Goal: Answer question/provide support: Share knowledge or assist other users

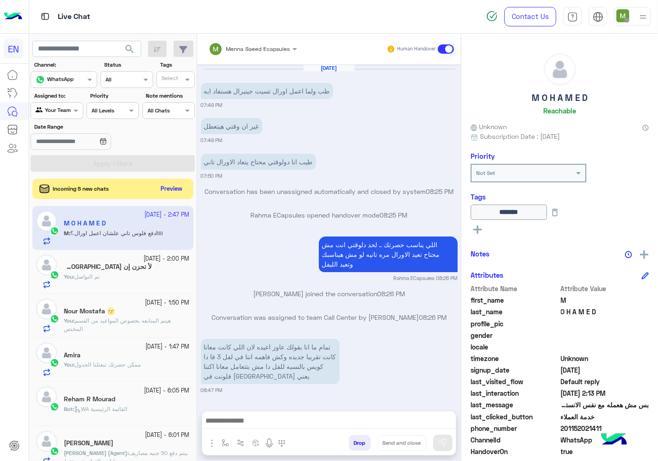
scroll to position [36, 0]
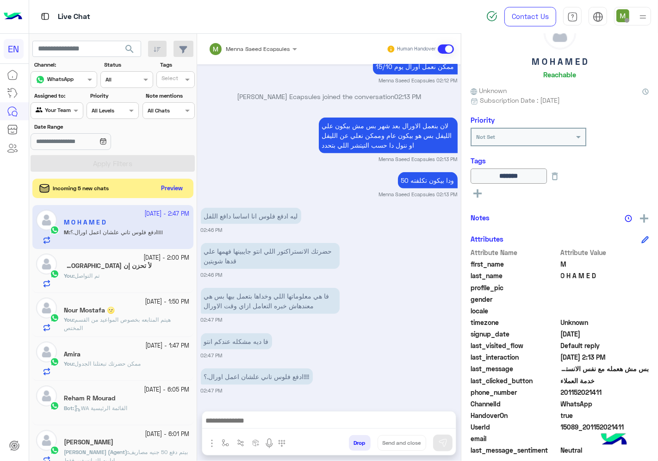
click at [169, 191] on button "Preview" at bounding box center [172, 188] width 29 height 12
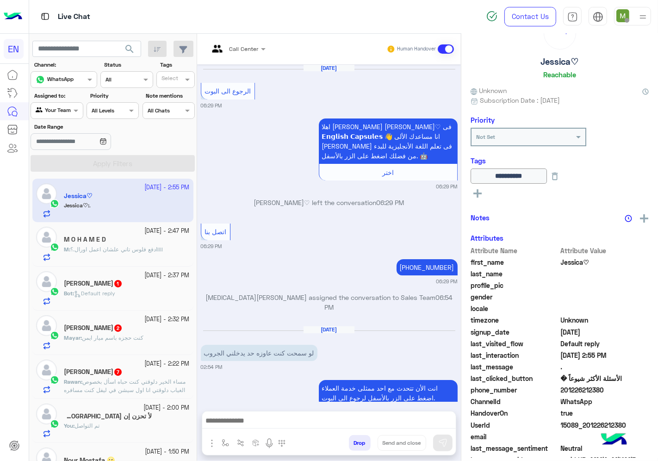
scroll to position [575, 0]
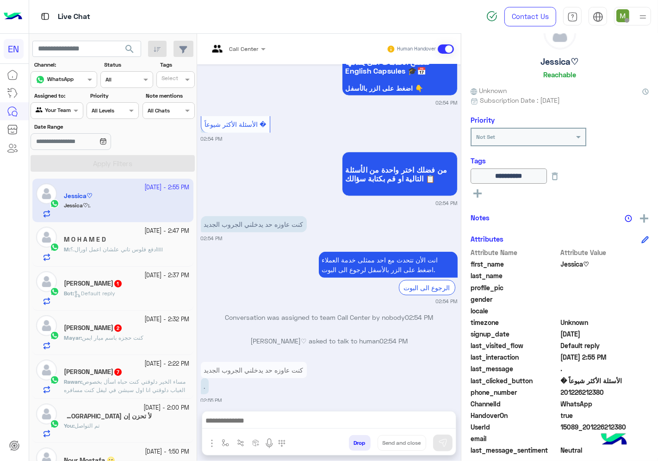
drag, startPoint x: 609, startPoint y: 390, endPoint x: 562, endPoint y: 392, distance: 47.7
click at [562, 392] on span "201226212380" at bounding box center [605, 392] width 88 height 10
copy span "01226212380"
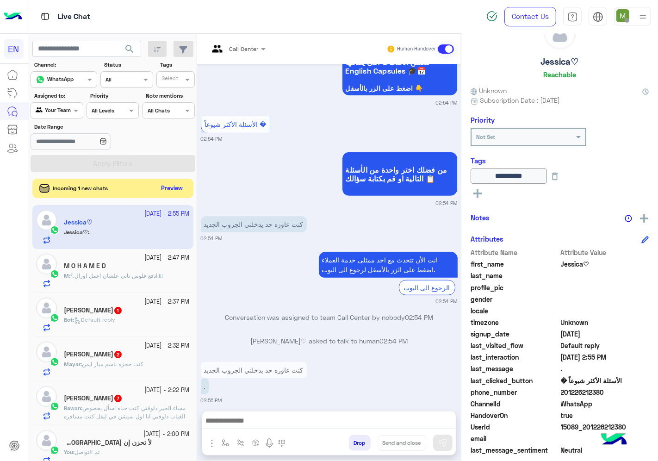
click at [171, 192] on button "Preview" at bounding box center [172, 188] width 29 height 12
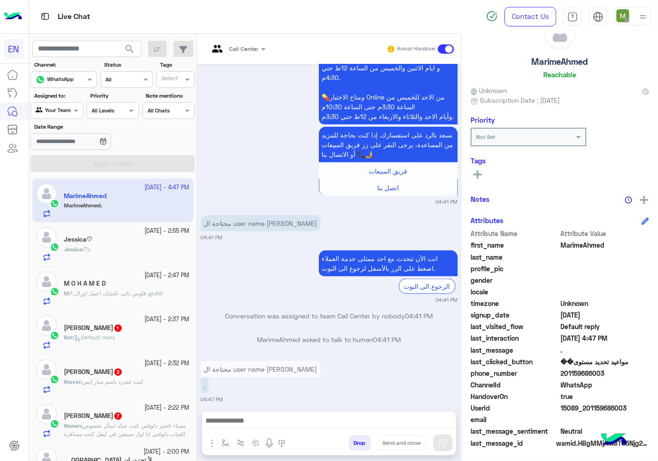
scroll to position [697, 0]
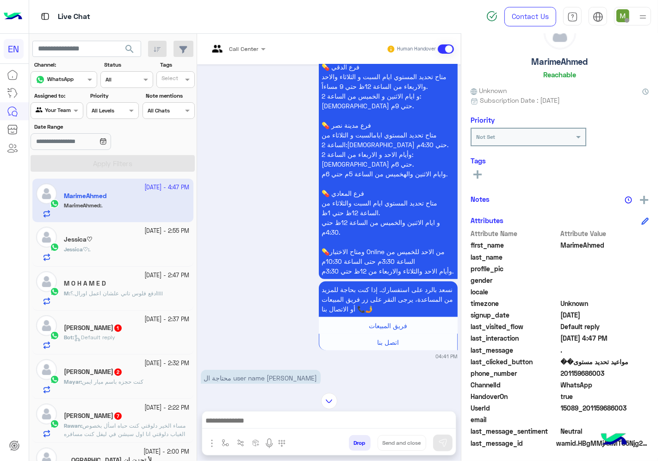
drag, startPoint x: 605, startPoint y: 367, endPoint x: 561, endPoint y: 369, distance: 44.0
click at [561, 369] on span "201159686003" at bounding box center [605, 373] width 88 height 10
copy span "201159686003"
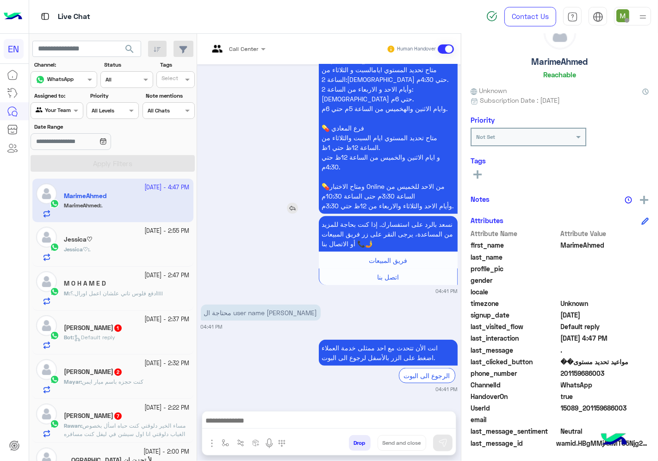
scroll to position [851, 0]
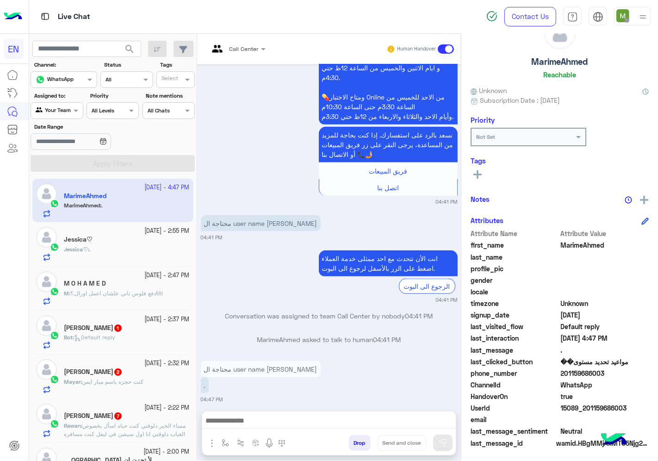
copy span "201159686003"
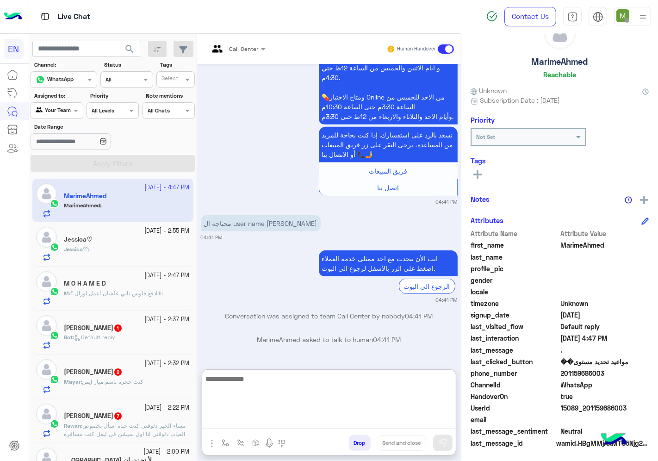
paste textarea "**********"
type textarea "**********"
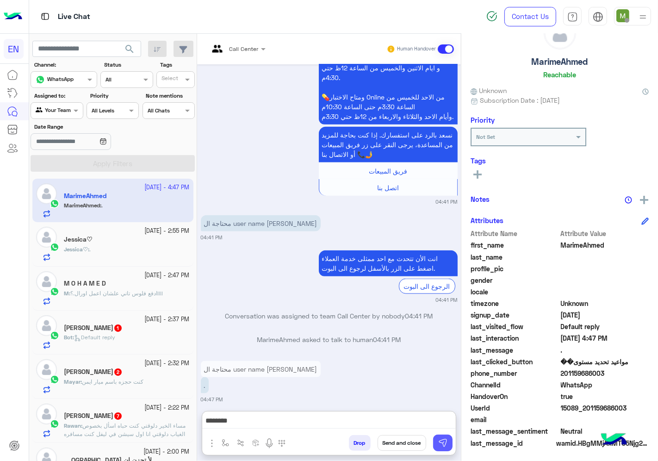
click at [445, 450] on button at bounding box center [442, 442] width 19 height 17
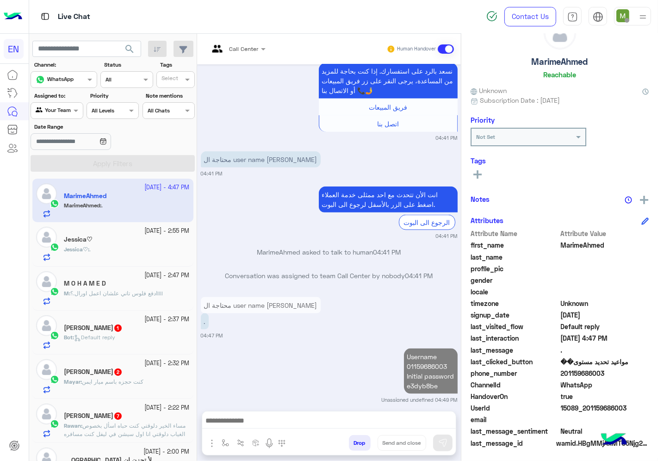
scroll to position [939, 0]
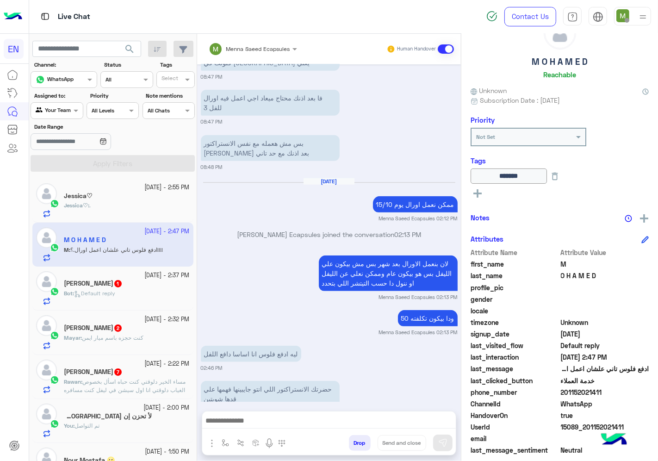
scroll to position [1357, 0]
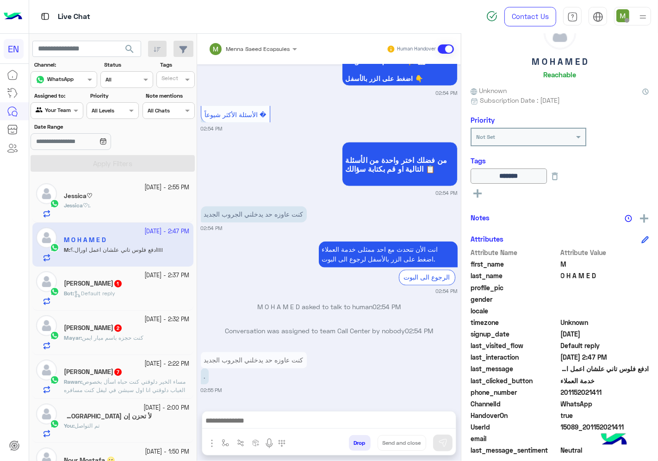
click at [131, 207] on div "[PERSON_NAME]♡ : ." at bounding box center [127, 209] width 126 height 16
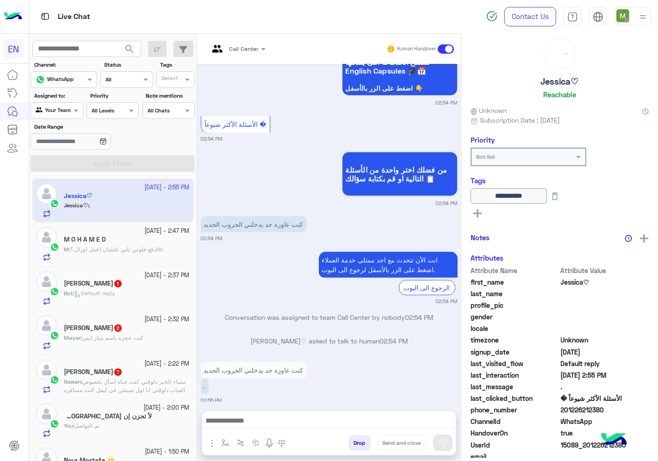
scroll to position [36, 0]
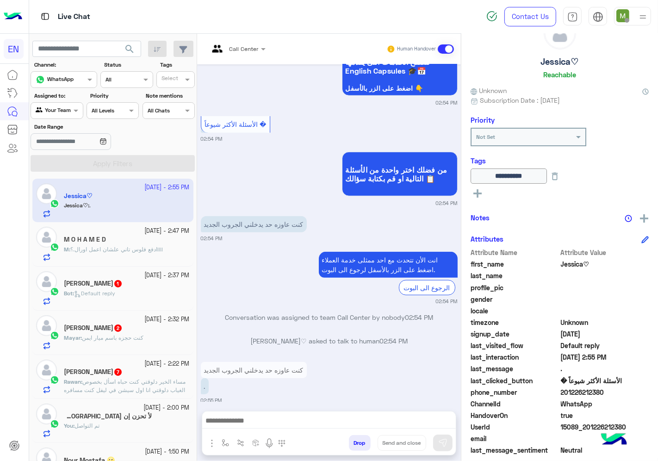
drag, startPoint x: 612, startPoint y: 394, endPoint x: 563, endPoint y: 392, distance: 49.1
click at [563, 392] on span "201226212380" at bounding box center [605, 392] width 88 height 10
copy span "01226212380"
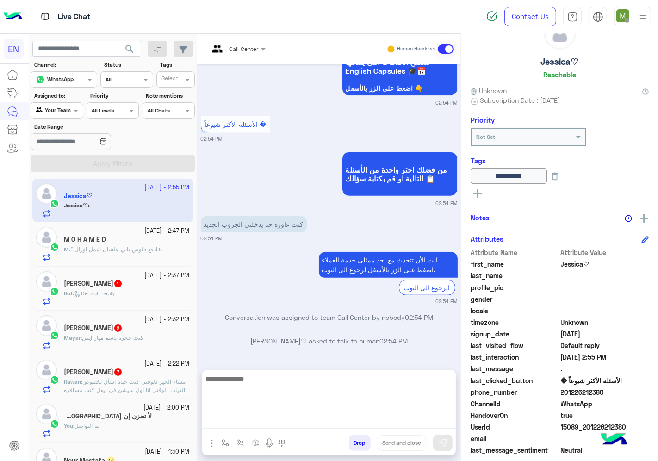
click at [322, 415] on textarea at bounding box center [329, 401] width 254 height 56
type textarea "**********"
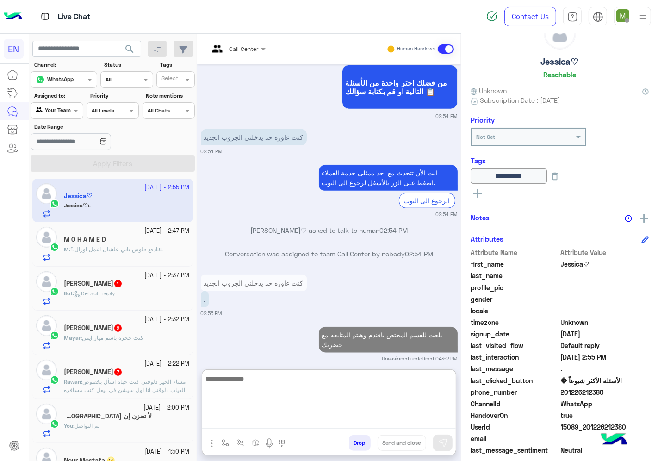
scroll to position [686, 0]
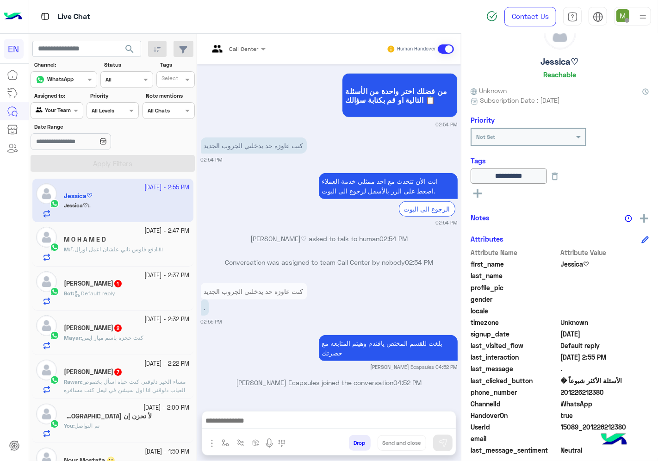
click at [111, 244] on div "M O H A M E D" at bounding box center [127, 240] width 126 height 10
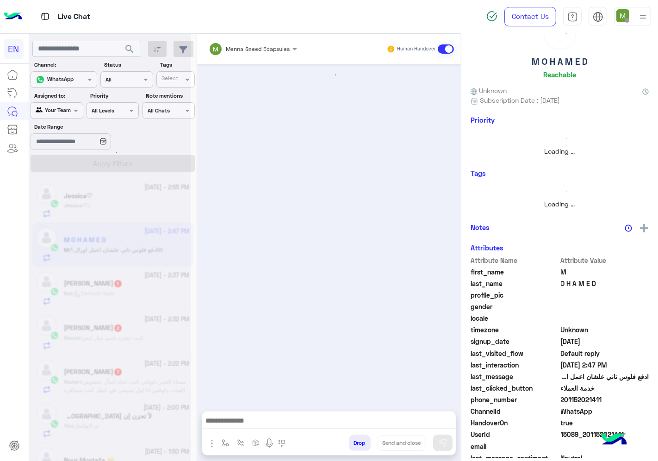
scroll to position [461, 0]
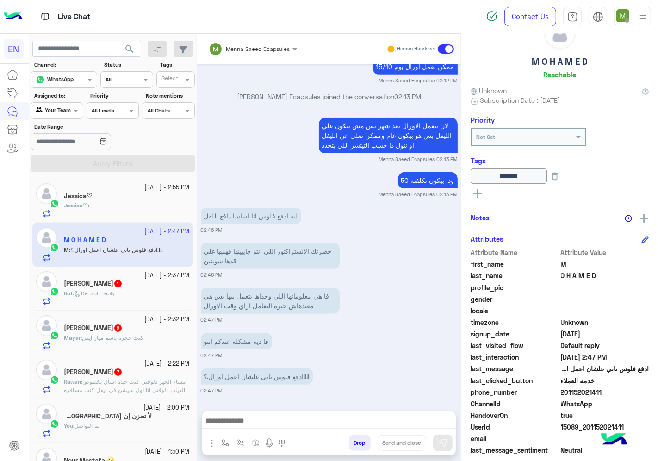
click at [62, 115] on div "Agent Filter Your Team" at bounding box center [51, 110] width 40 height 9
click at [59, 162] on b "Your Inbox" at bounding box center [60, 165] width 32 height 8
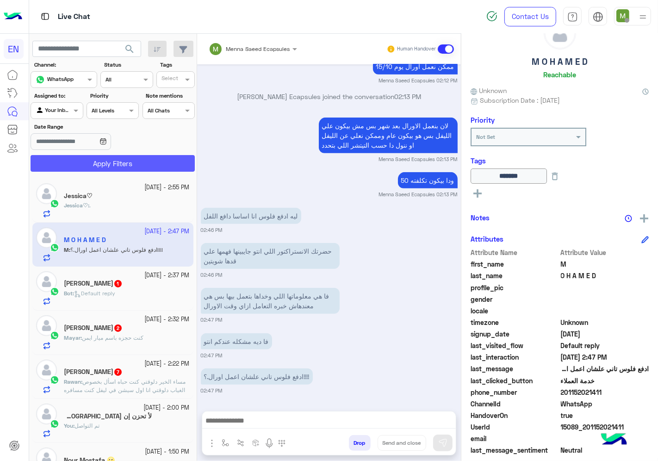
click at [72, 161] on button "Apply Filters" at bounding box center [113, 163] width 164 height 17
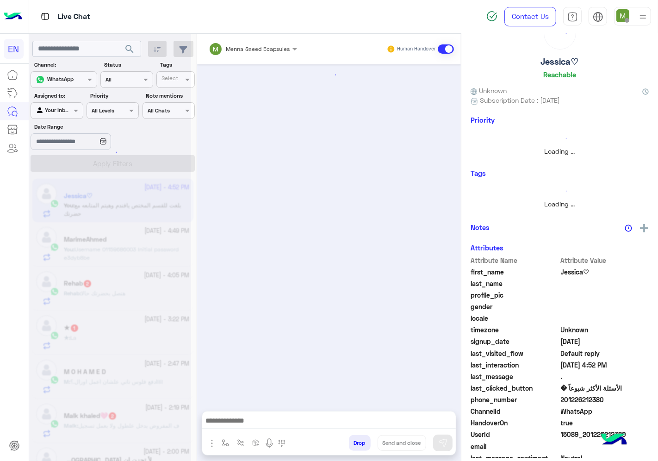
scroll to position [527, 0]
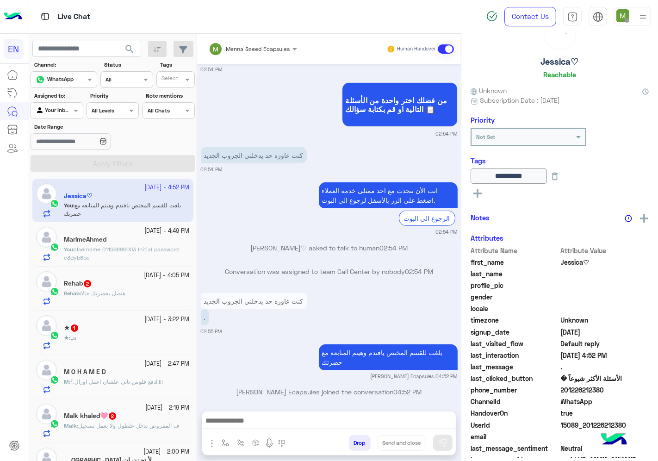
click at [65, 113] on div at bounding box center [56, 109] width 51 height 9
click at [71, 180] on b "Your Team" at bounding box center [59, 182] width 31 height 8
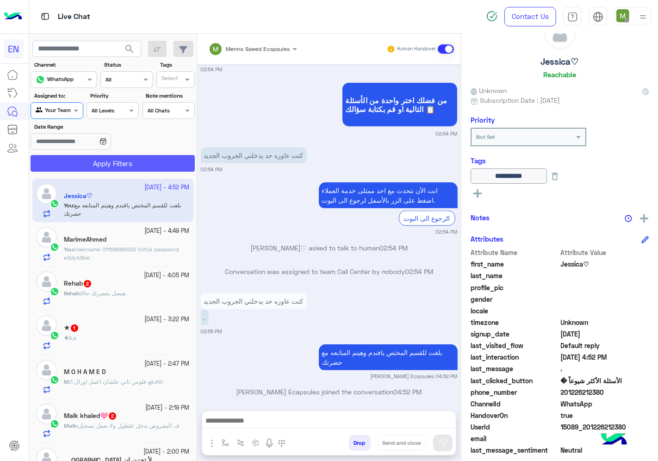
click at [87, 161] on button "Apply Filters" at bounding box center [113, 163] width 164 height 17
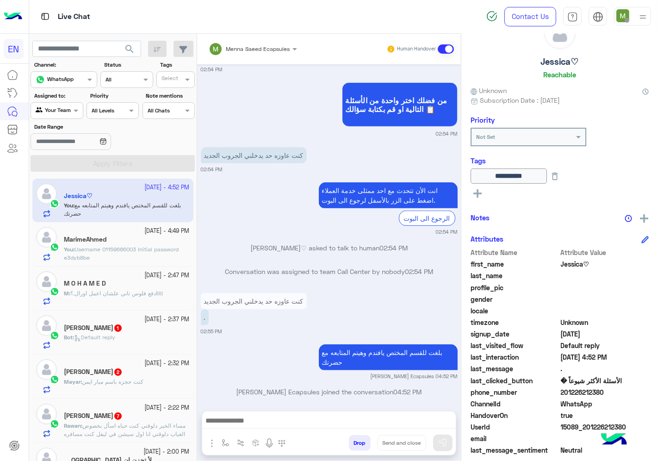
click at [142, 297] on p "M : ادفع فلوس تاني علشان اعمل اورال.؟!!!!" at bounding box center [113, 293] width 99 height 8
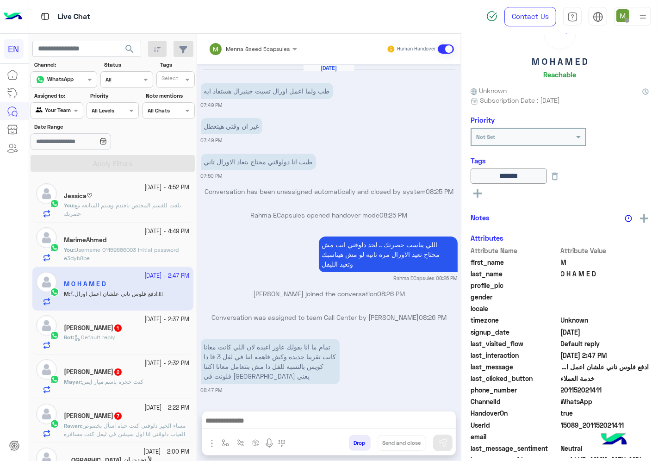
scroll to position [461, 0]
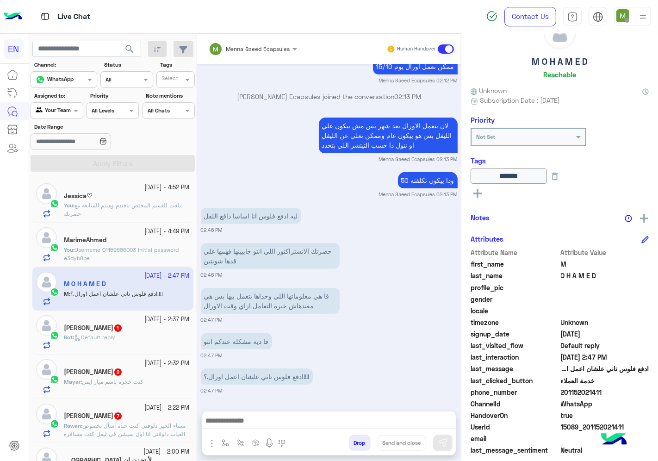
click at [136, 340] on div "Bot : Default reply" at bounding box center [127, 341] width 126 height 16
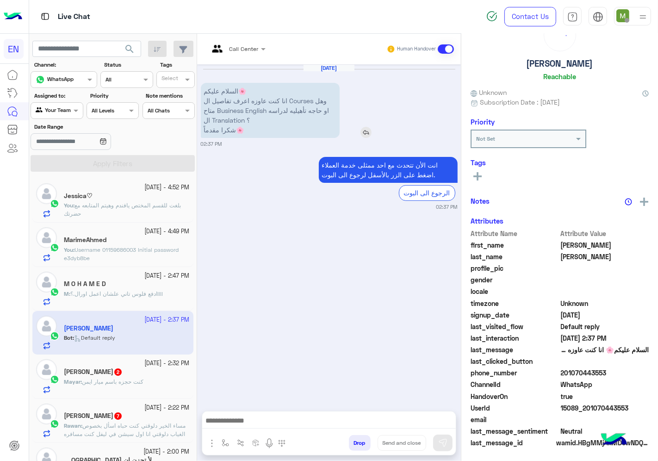
scroll to position [36, 0]
drag, startPoint x: 238, startPoint y: 43, endPoint x: 244, endPoint y: 56, distance: 14.3
click at [242, 51] on div "Call Center" at bounding box center [231, 49] width 55 height 22
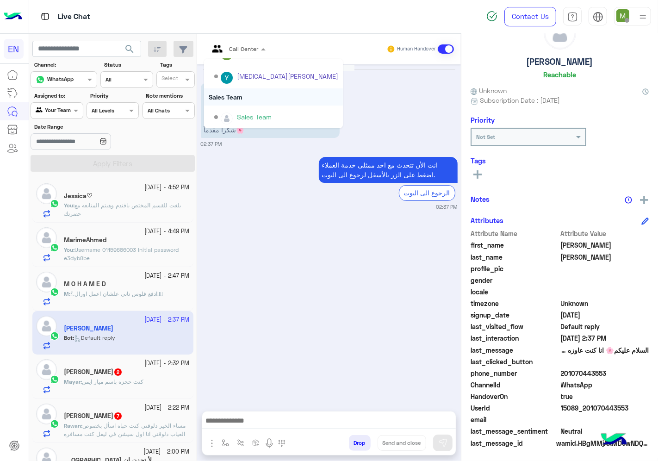
scroll to position [153, 0]
click at [235, 91] on div "Sales Team" at bounding box center [273, 96] width 139 height 17
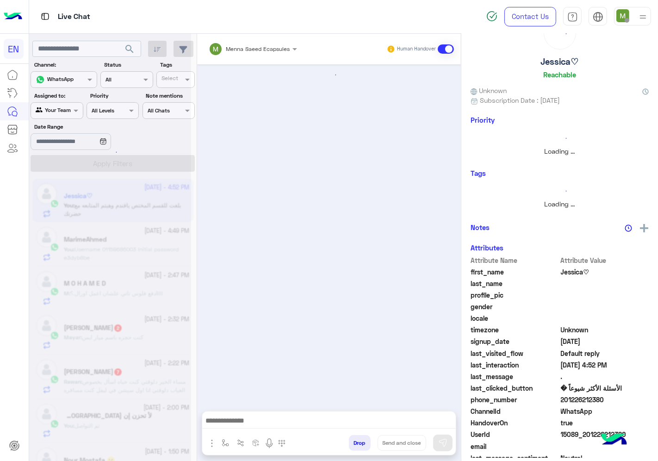
scroll to position [527, 0]
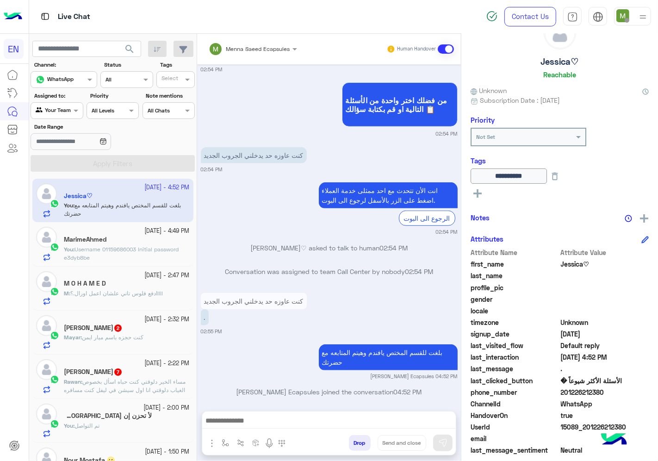
click at [136, 335] on span "كنت حجزه باسم ميار ايمن" at bounding box center [113, 337] width 62 height 7
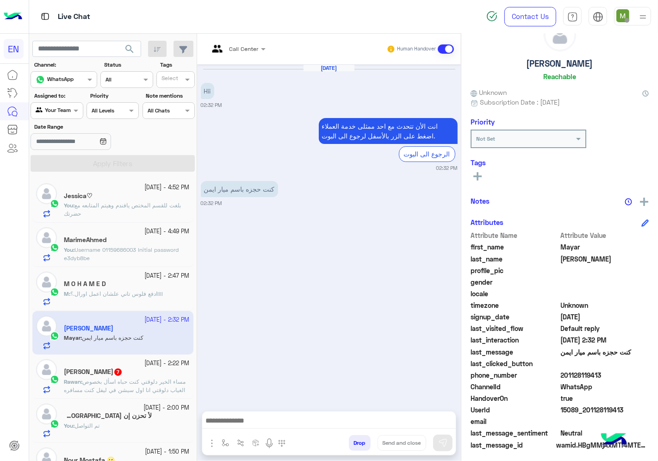
scroll to position [36, 0]
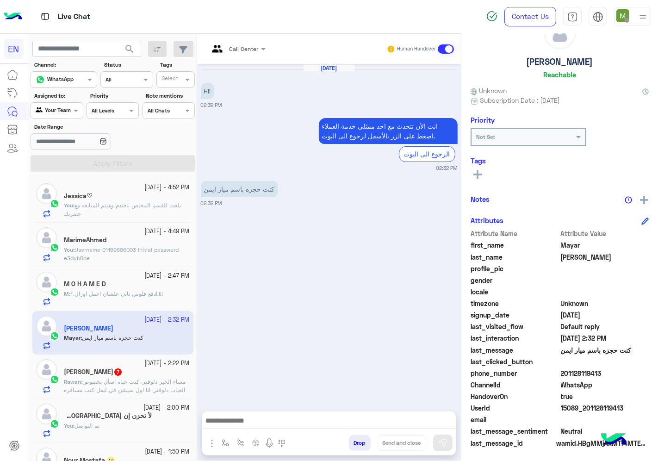
drag, startPoint x: 602, startPoint y: 371, endPoint x: 561, endPoint y: 372, distance: 40.7
click at [561, 372] on span "201128119413" at bounding box center [605, 373] width 88 height 10
copy span "01128119413"
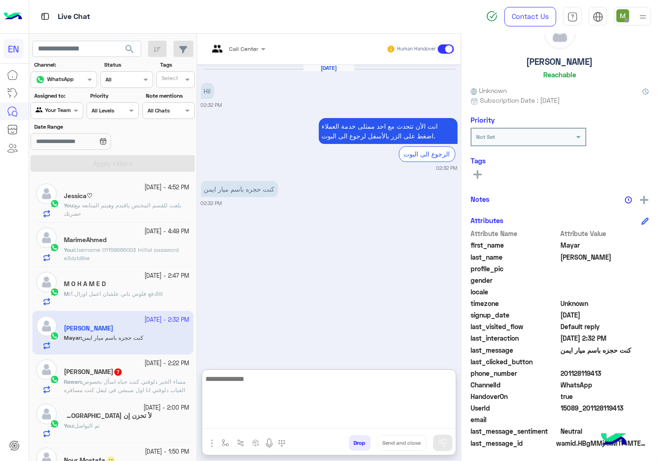
drag, startPoint x: 322, startPoint y: 422, endPoint x: 354, endPoint y: 424, distance: 31.5
click at [323, 422] on textarea at bounding box center [329, 401] width 254 height 56
type textarea "**********"
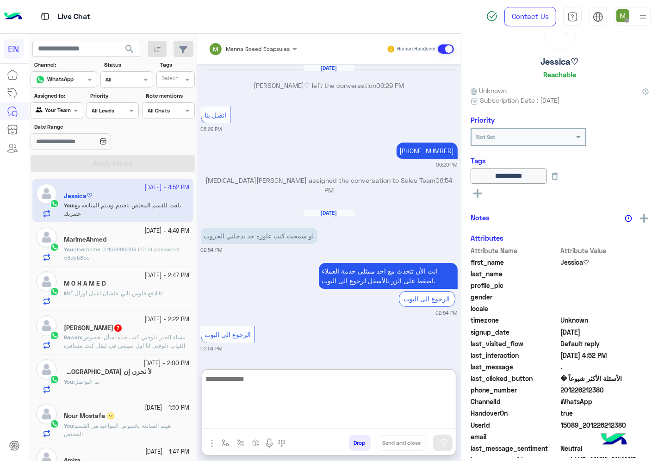
scroll to position [569, 0]
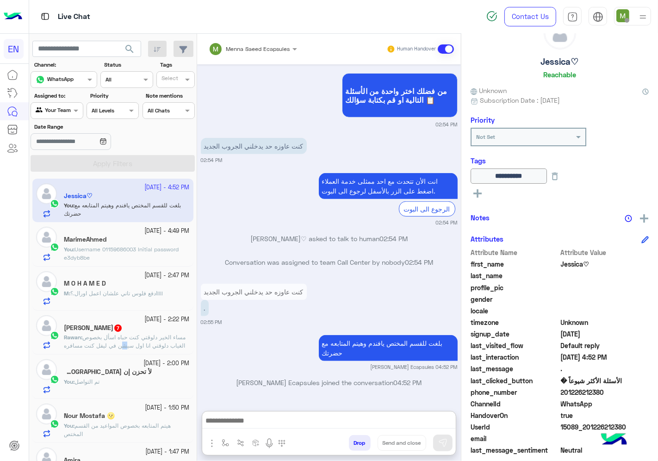
click at [123, 344] on span "مساء الخير دلوقتي كنت حباه اسأل بخصوص الغياب دلوقتي انا اول سيشن في ليفل كنت مس…" at bounding box center [126, 354] width 125 height 40
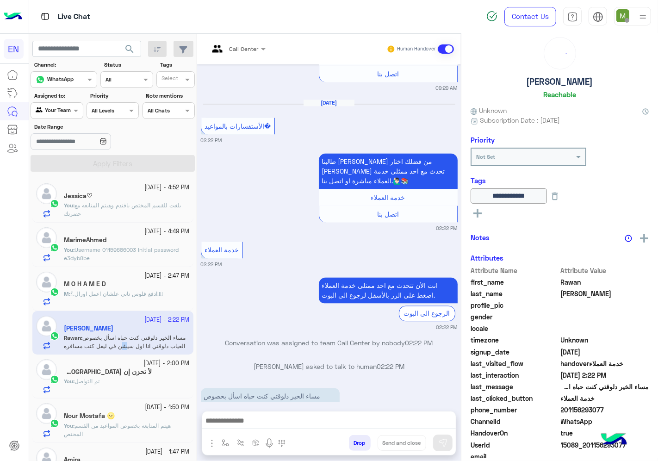
scroll to position [36, 0]
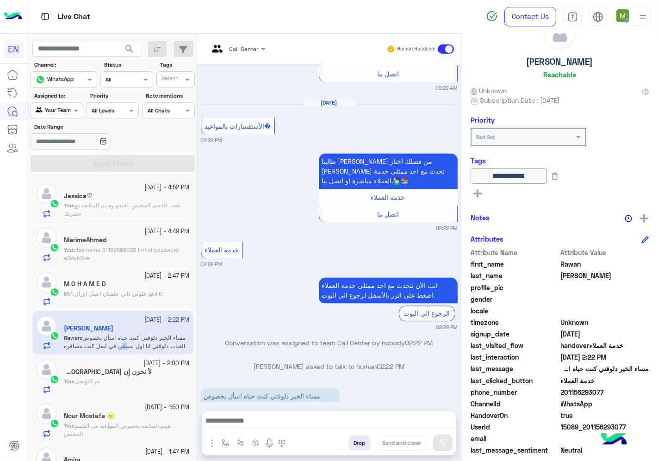
drag, startPoint x: 607, startPoint y: 387, endPoint x: 563, endPoint y: 392, distance: 45.2
click at [563, 392] on span "201156293077" at bounding box center [605, 392] width 88 height 10
copy span "01156293077"
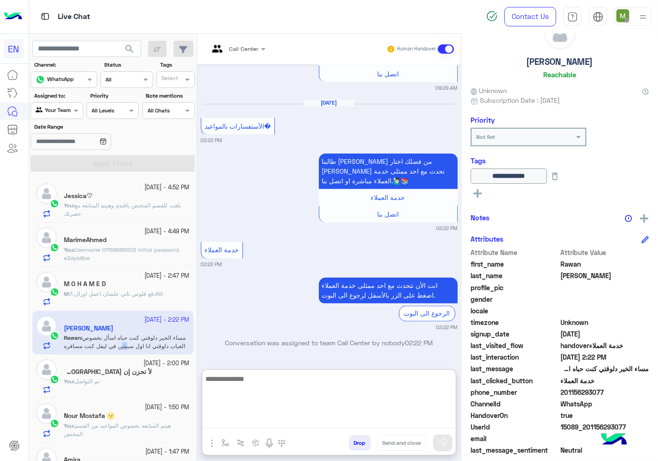
click at [295, 422] on textarea at bounding box center [329, 401] width 254 height 56
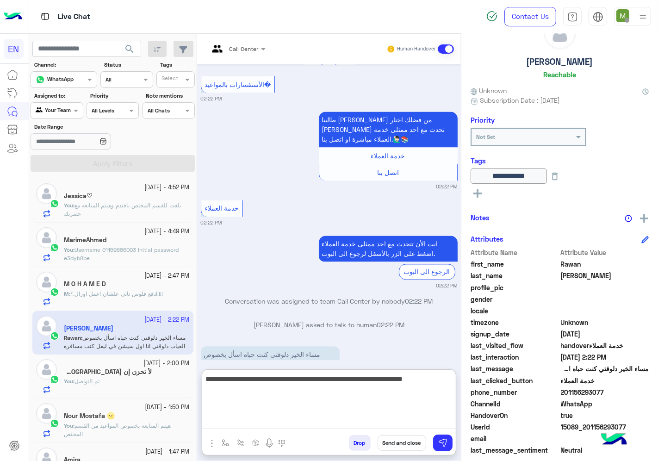
type textarea "**********"
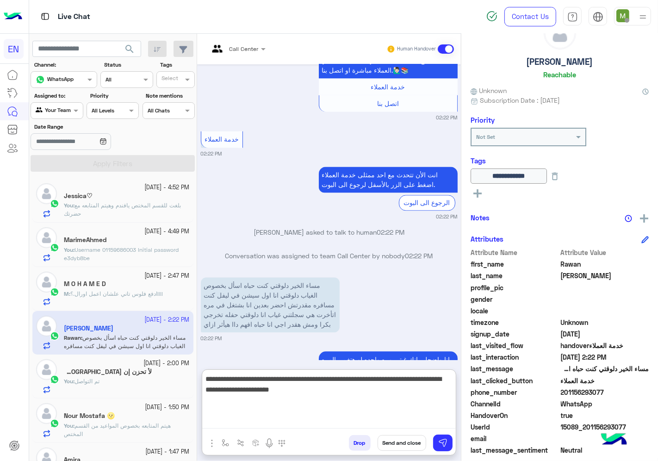
scroll to position [1807, 0]
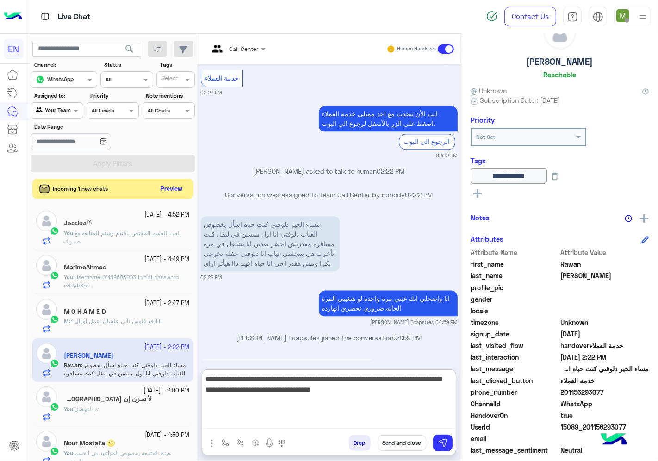
type textarea "**********"
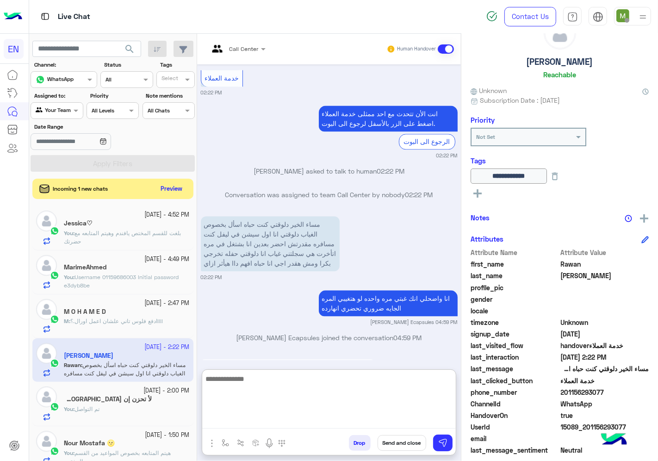
scroll to position [1871, 0]
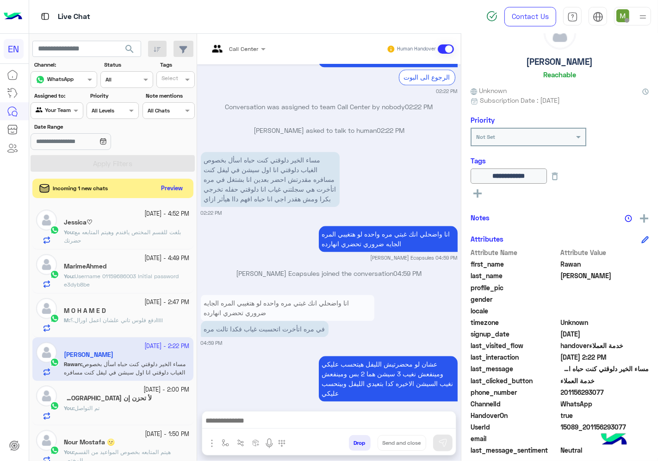
click at [172, 191] on button "Preview" at bounding box center [172, 188] width 29 height 12
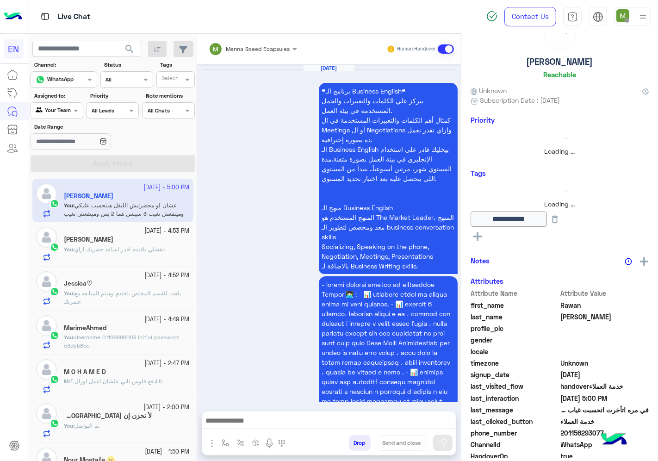
scroll to position [1424, 0]
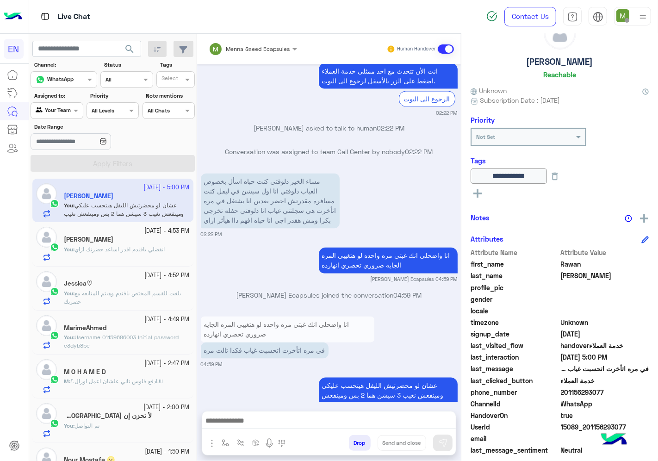
click at [62, 112] on div at bounding box center [56, 109] width 51 height 9
click at [62, 145] on b "Unassigned" at bounding box center [61, 146] width 35 height 8
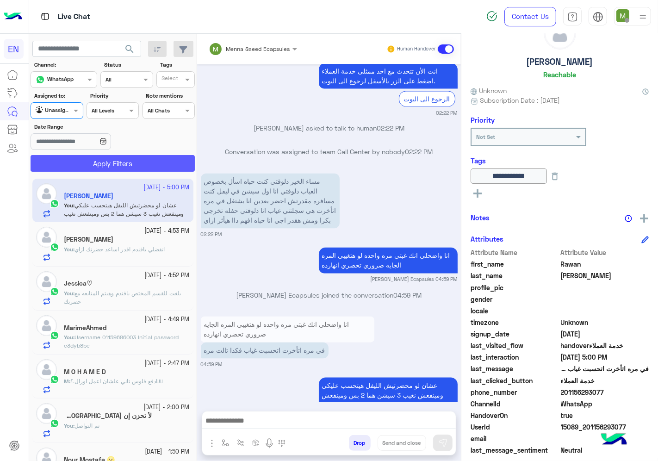
click at [90, 167] on button "Apply Filters" at bounding box center [113, 163] width 164 height 17
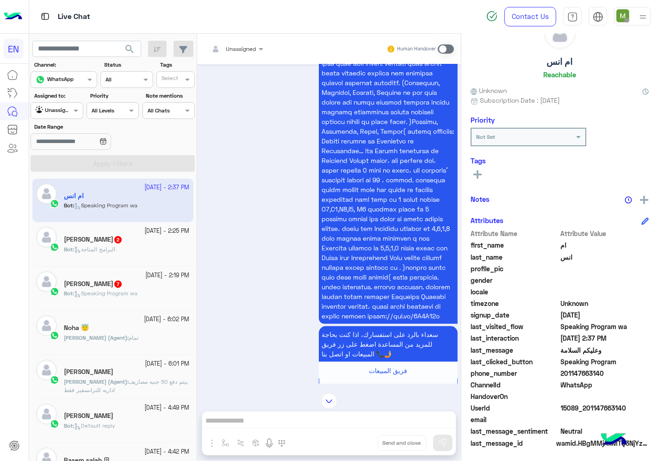
scroll to position [910, 0]
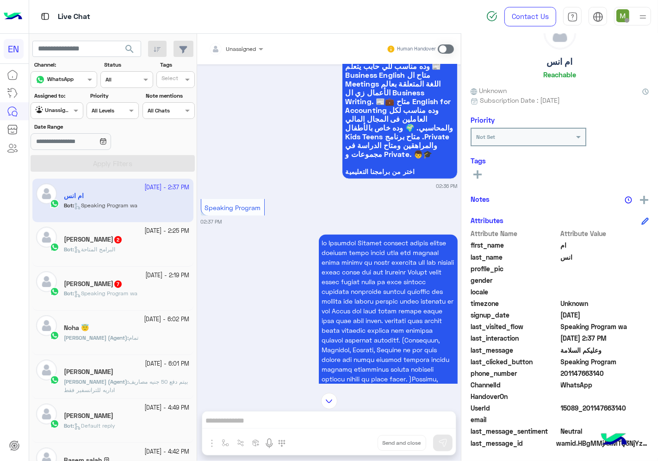
click at [239, 54] on div "Unassigned" at bounding box center [233, 49] width 48 height 19
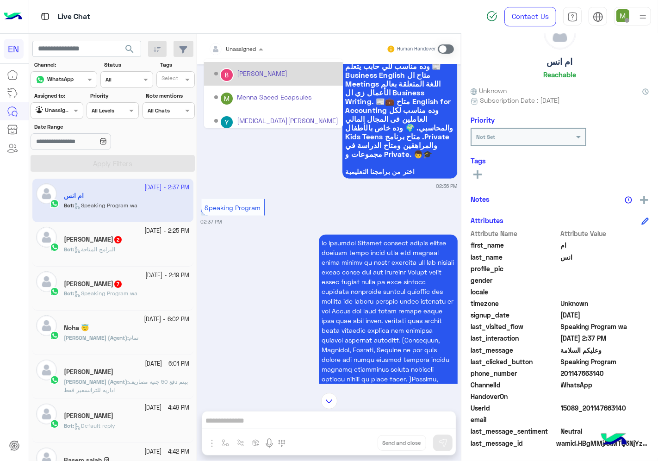
scroll to position [153, 0]
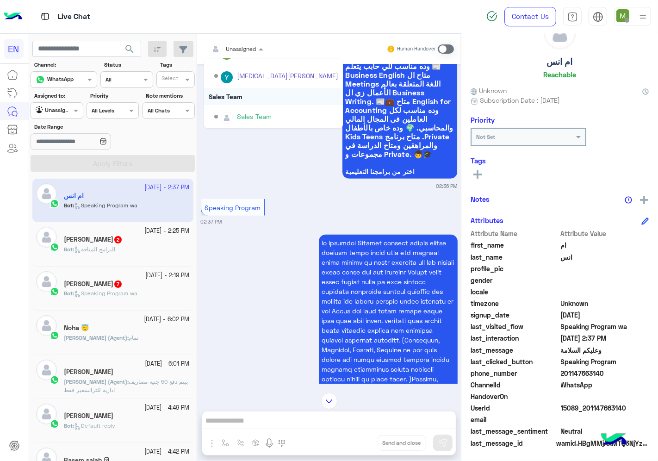
click at [242, 94] on div "Sales Team" at bounding box center [273, 96] width 139 height 17
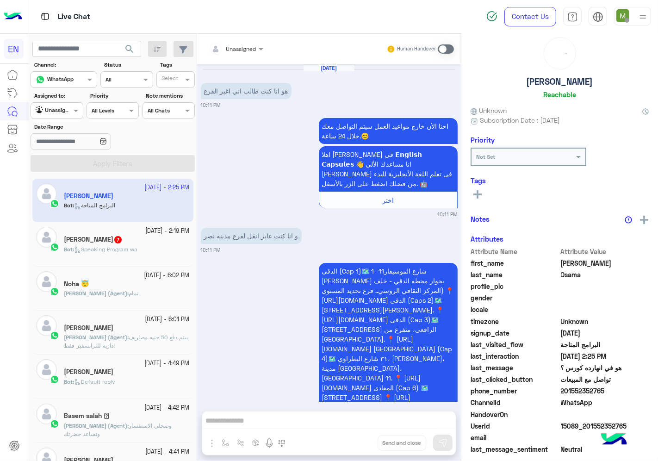
scroll to position [34, 0]
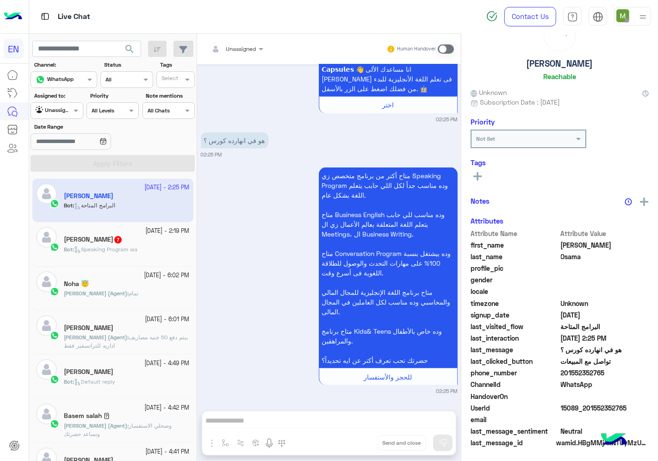
click at [247, 49] on div at bounding box center [236, 47] width 64 height 9
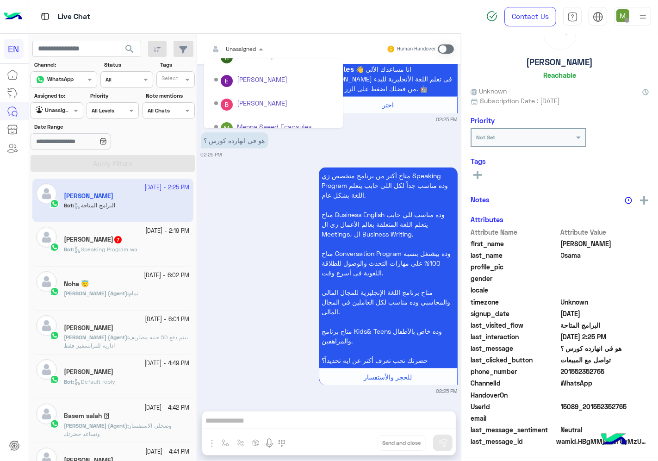
scroll to position [153, 0]
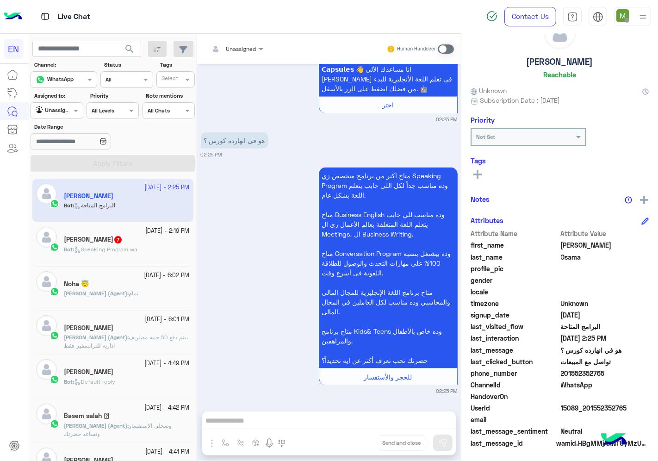
click at [279, 238] on div "متاح أكتر من برنامج متخصص زي Speaking Program وده مناسب جداً لكل اللي حابب يتعل…" at bounding box center [329, 279] width 257 height 229
drag, startPoint x: 618, startPoint y: 377, endPoint x: 591, endPoint y: 379, distance: 27.4
click at [591, 379] on div "Attribute Name Attribute Value first_name [PERSON_NAME] last_name [PERSON_NAME]…" at bounding box center [559, 339] width 178 height 221
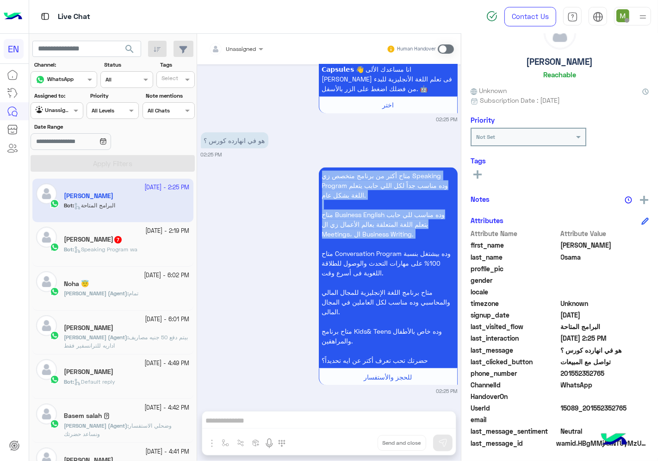
drag, startPoint x: 380, startPoint y: 192, endPoint x: 415, endPoint y: 249, distance: 66.3
click at [415, 248] on div "متاح أكتر من برنامج متخصص زي Speaking Program وده مناسب جداً لكل اللي حابب يتعل…" at bounding box center [329, 279] width 257 height 229
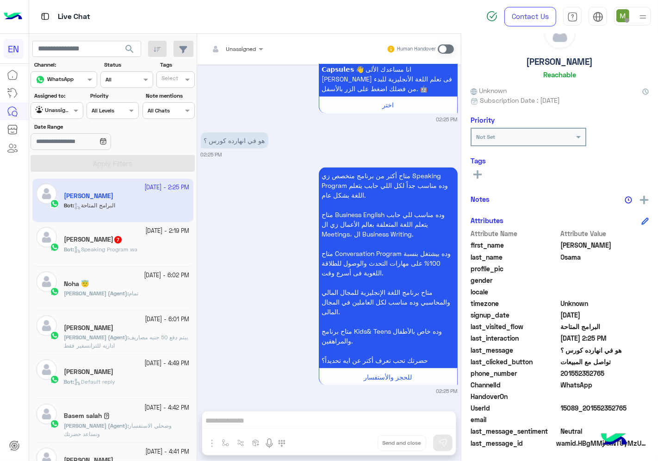
drag, startPoint x: 601, startPoint y: 373, endPoint x: 607, endPoint y: 372, distance: 5.6
click at [607, 372] on span "201552352765" at bounding box center [605, 373] width 88 height 10
drag, startPoint x: 608, startPoint y: 372, endPoint x: 563, endPoint y: 369, distance: 44.5
click at [563, 369] on span "201552352765" at bounding box center [605, 373] width 88 height 10
copy span "01552352765"
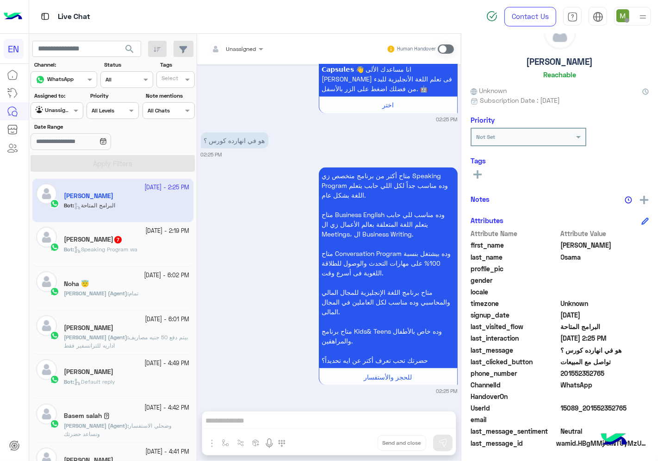
click at [446, 49] on span at bounding box center [446, 48] width 16 height 9
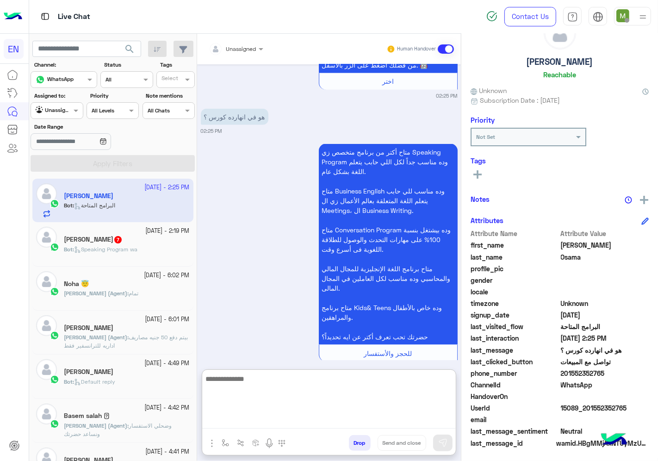
click at [328, 420] on textarea at bounding box center [329, 401] width 254 height 56
type textarea "*********"
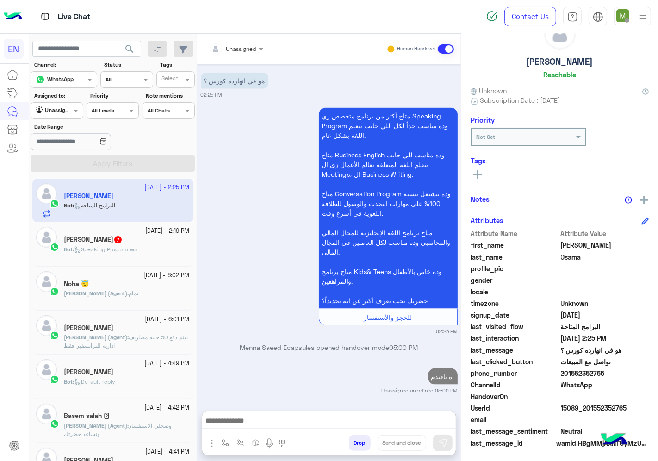
click at [116, 252] on span "Speaking Program wa" at bounding box center [105, 249] width 63 height 7
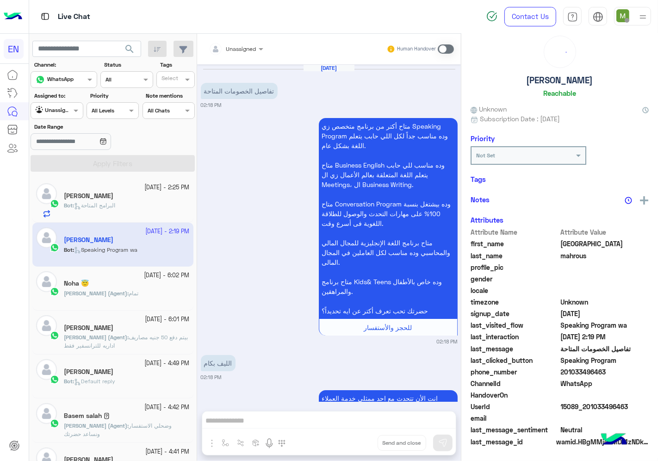
scroll to position [1099, 0]
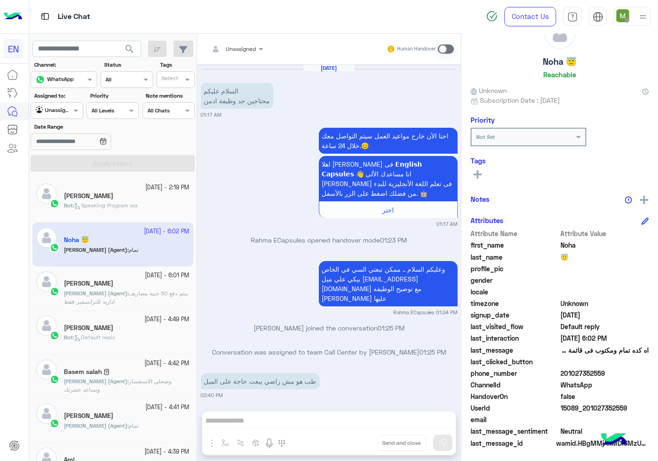
scroll to position [526, 0]
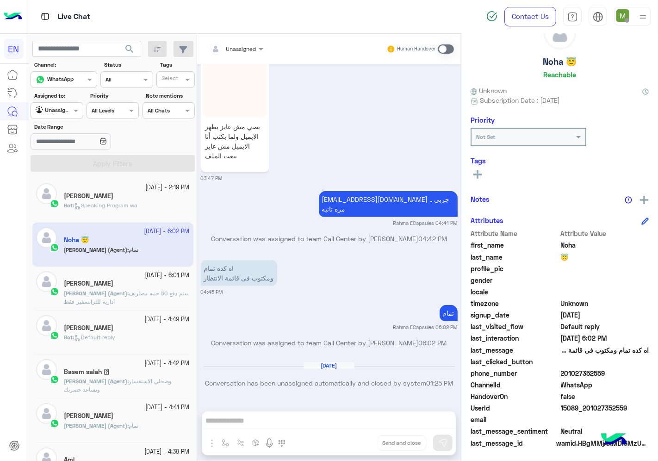
click at [108, 283] on h5 "[PERSON_NAME]" at bounding box center [89, 283] width 50 height 8
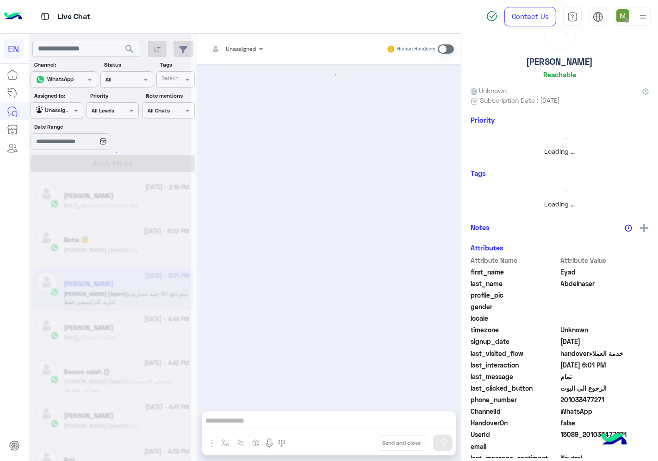
scroll to position [750, 0]
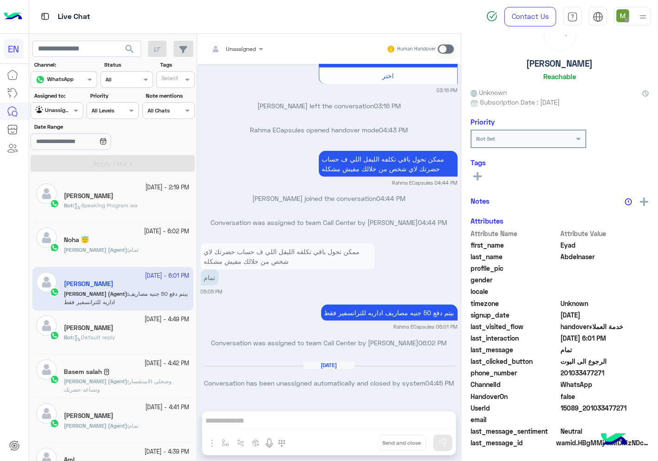
click at [113, 206] on span "Speaking Program wa" at bounding box center [105, 205] width 63 height 7
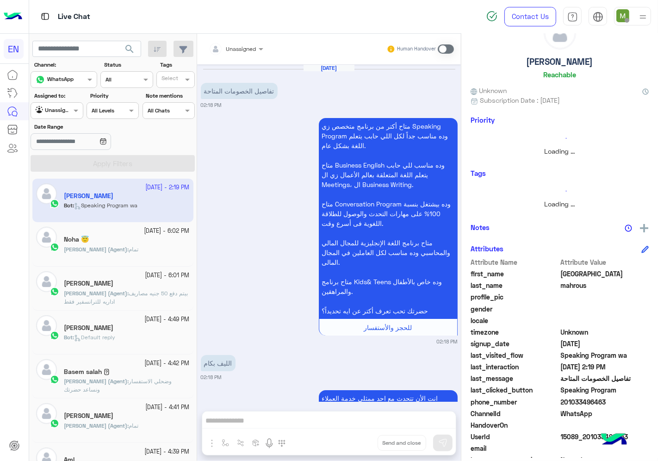
scroll to position [1099, 0]
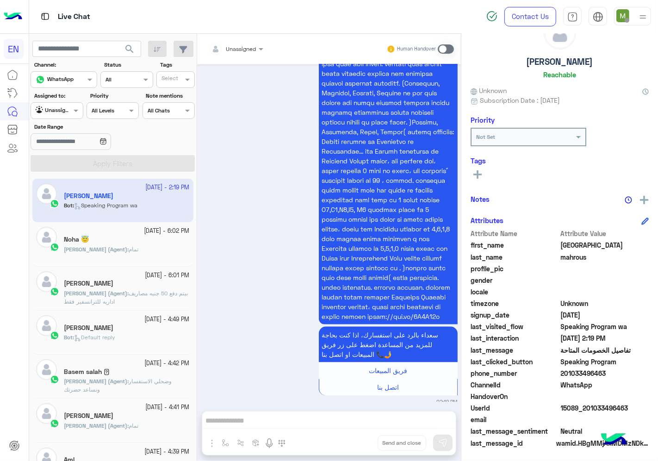
click at [241, 48] on input "text" at bounding box center [225, 47] width 32 height 8
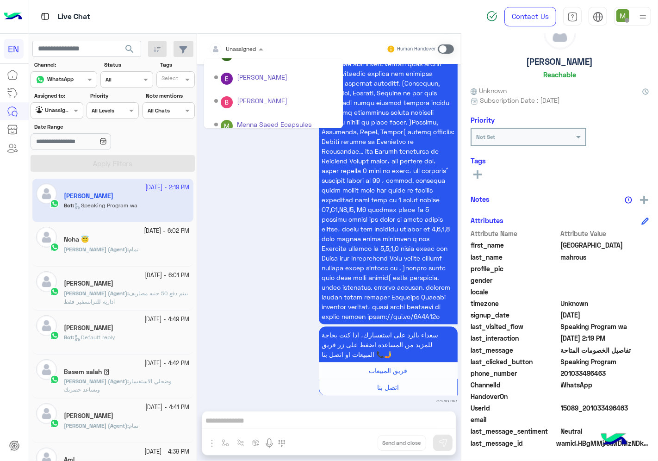
scroll to position [153, 0]
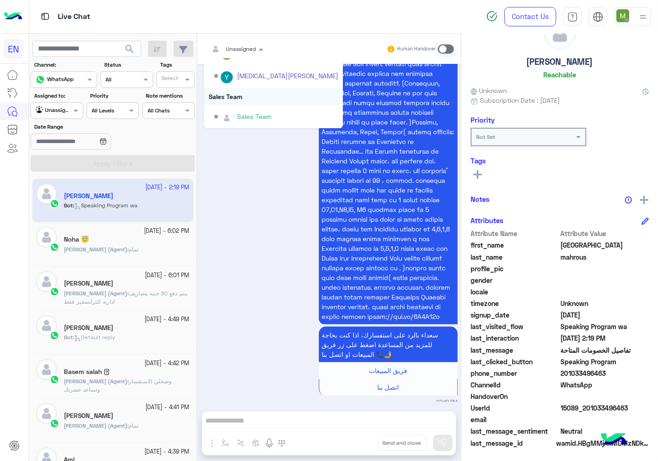
click at [238, 96] on div "Sales Team" at bounding box center [273, 96] width 139 height 17
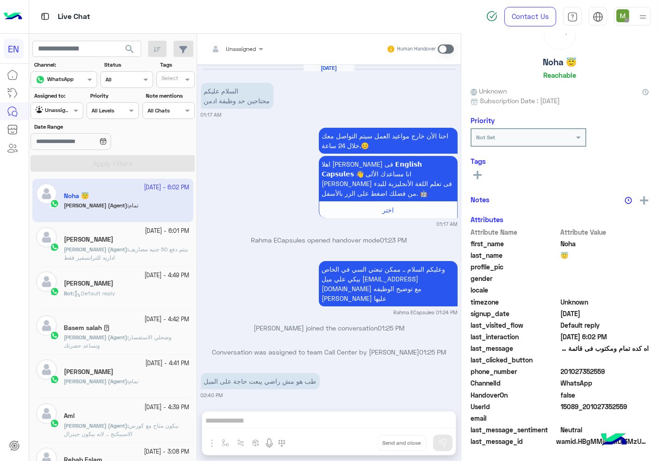
scroll to position [526, 0]
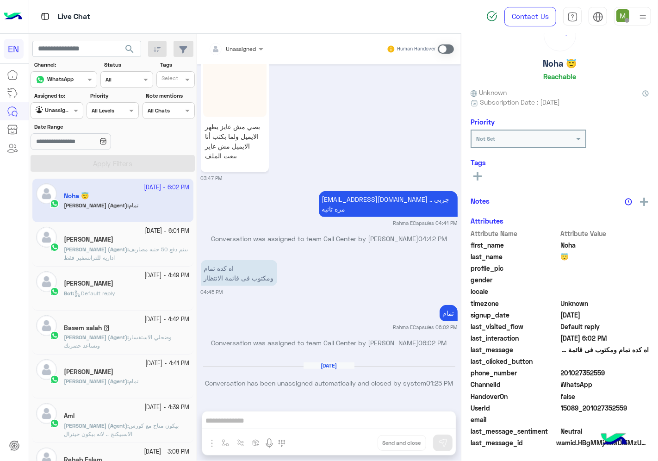
click at [66, 109] on div at bounding box center [56, 109] width 51 height 9
click at [69, 161] on b "Your Inbox" at bounding box center [60, 165] width 32 height 8
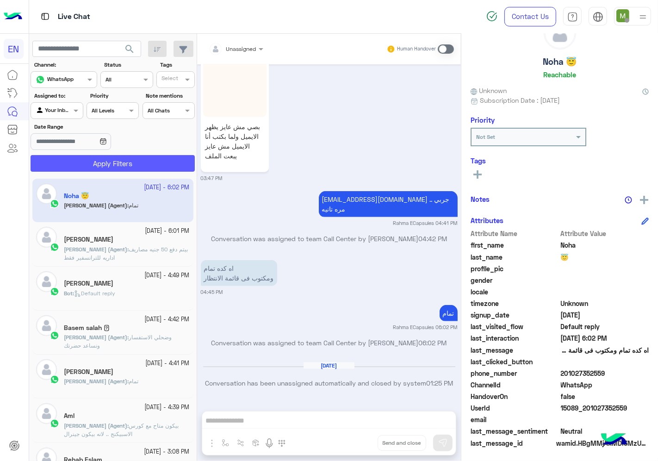
click at [82, 164] on button "Apply Filters" at bounding box center [113, 163] width 164 height 17
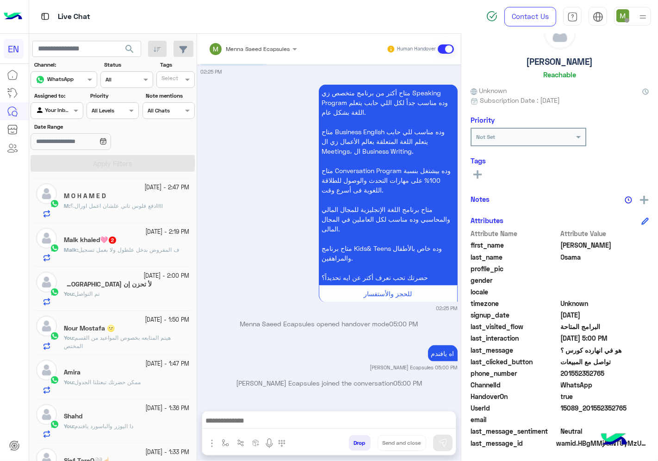
click at [70, 109] on div at bounding box center [56, 109] width 51 height 9
click at [63, 190] on div "Your Team" at bounding box center [58, 182] width 54 height 18
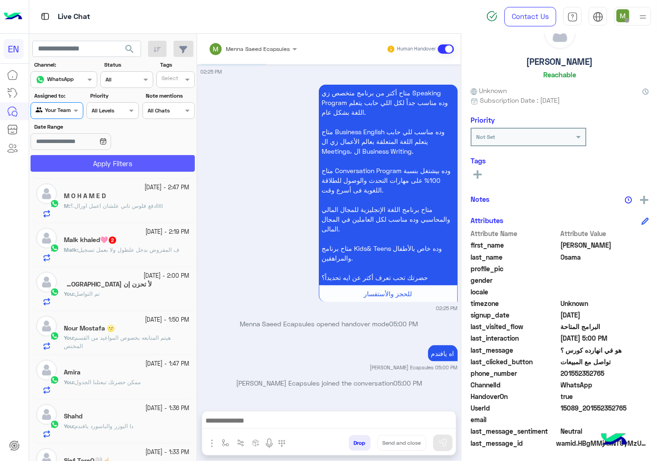
click at [86, 157] on button "Apply Filters" at bounding box center [113, 163] width 164 height 17
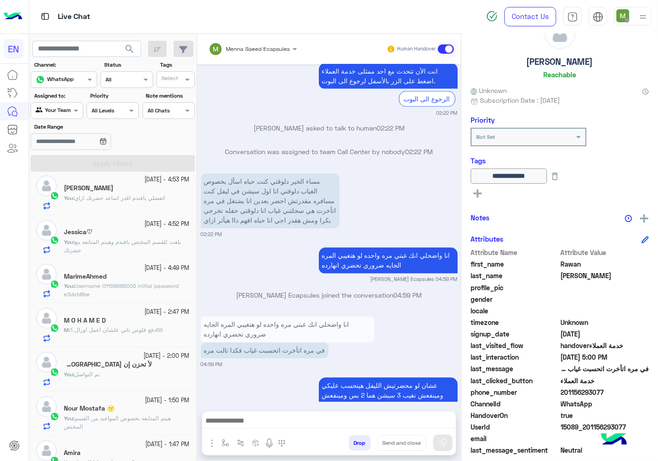
scroll to position [103, 0]
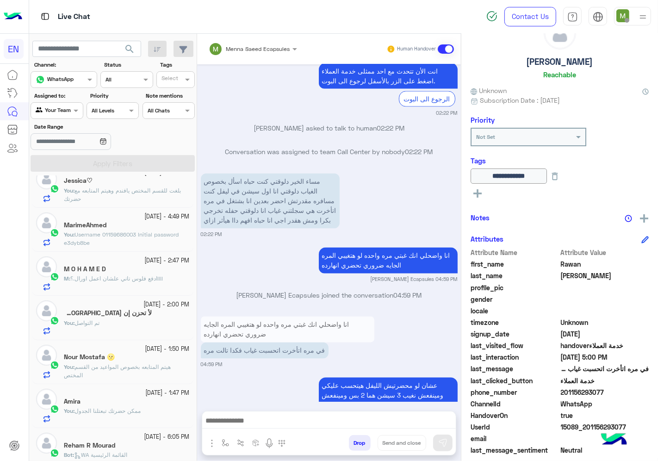
click at [114, 279] on span "ادفع فلوس تاني علشان اعمل اورال.؟!!!!" at bounding box center [116, 278] width 93 height 7
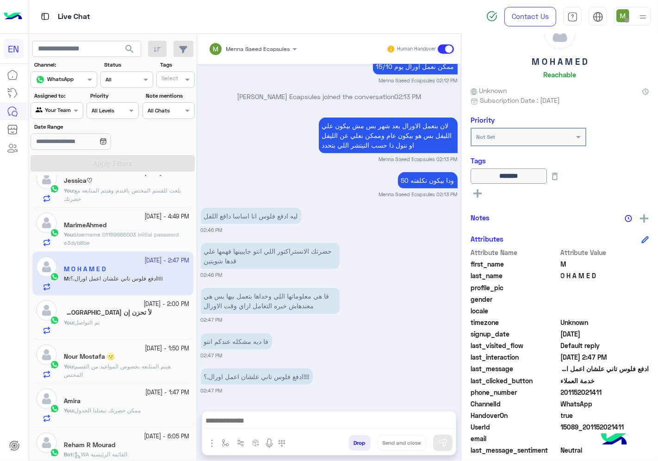
drag, startPoint x: 606, startPoint y: 390, endPoint x: 563, endPoint y: 392, distance: 43.1
click at [563, 392] on span "201152021411" at bounding box center [605, 392] width 88 height 10
copy span "01152021411"
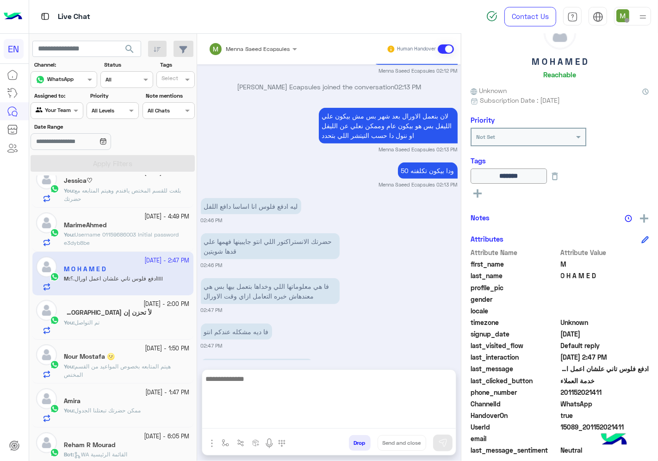
click at [350, 418] on textarea at bounding box center [329, 401] width 254 height 56
type textarea "**********"
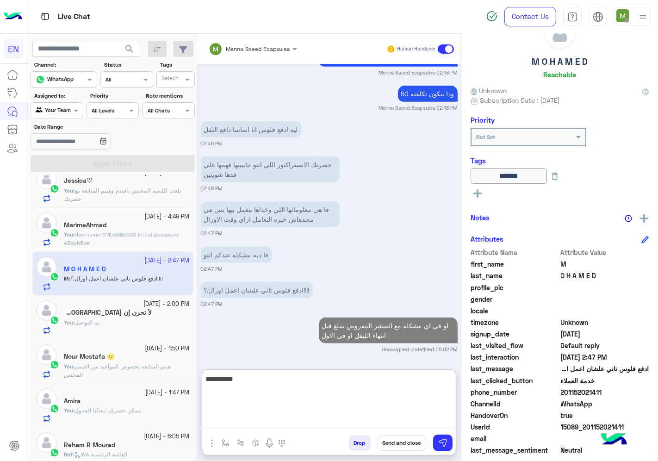
type textarea "**********"
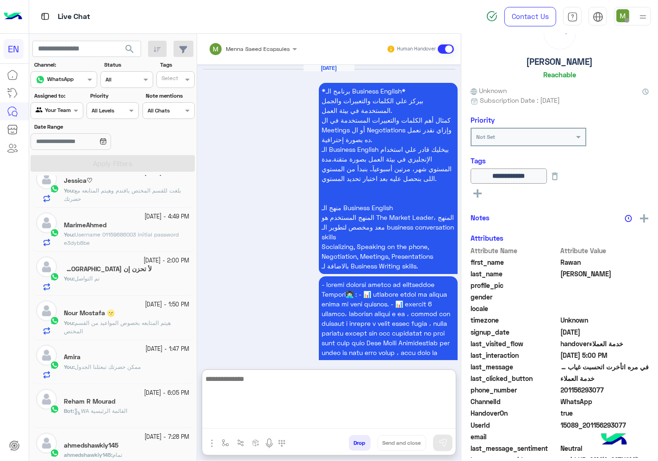
scroll to position [1466, 0]
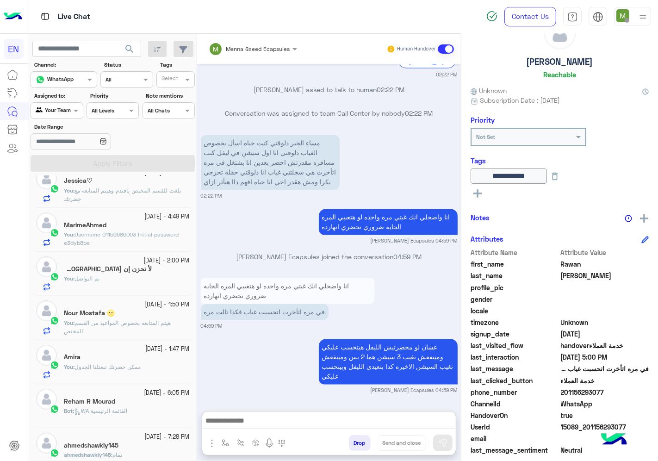
click at [62, 105] on div "Agent Filter Your Team" at bounding box center [57, 110] width 52 height 17
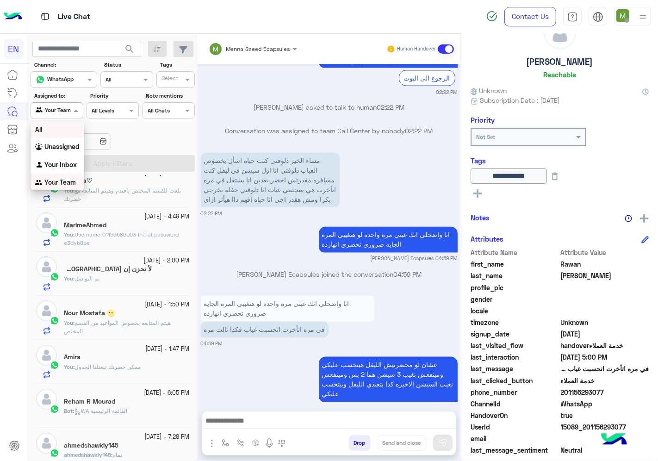
scroll to position [1424, 0]
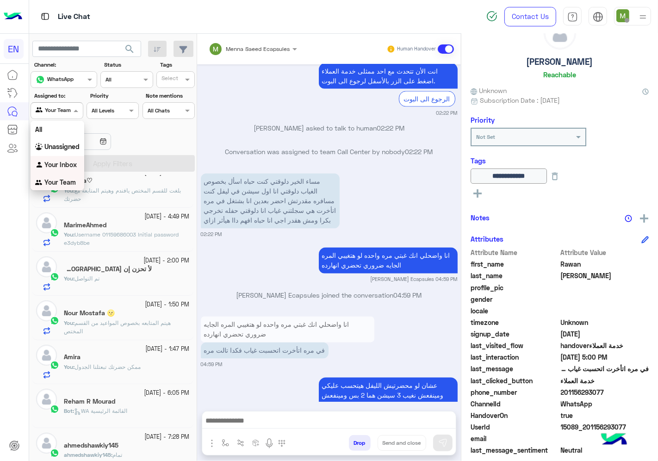
click at [62, 167] on b "Your Inbox" at bounding box center [60, 165] width 32 height 8
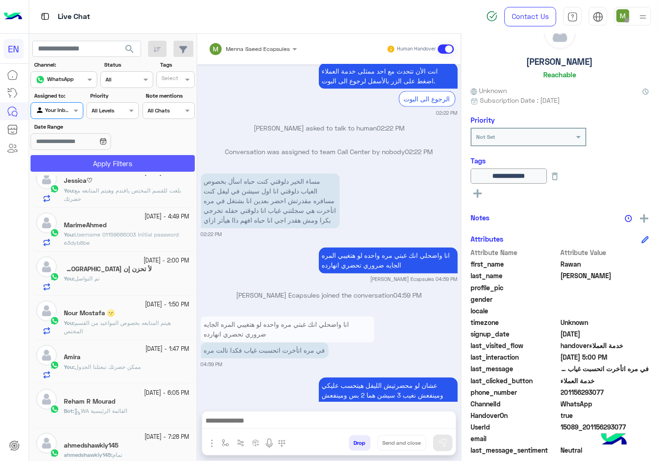
click at [78, 169] on button "Apply Filters" at bounding box center [113, 163] width 164 height 17
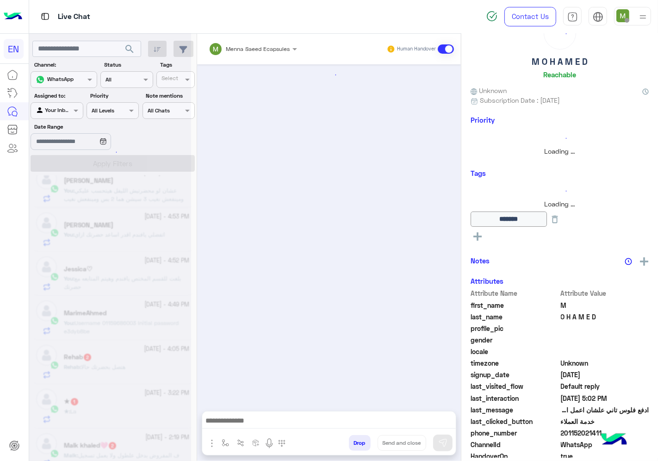
scroll to position [470, 0]
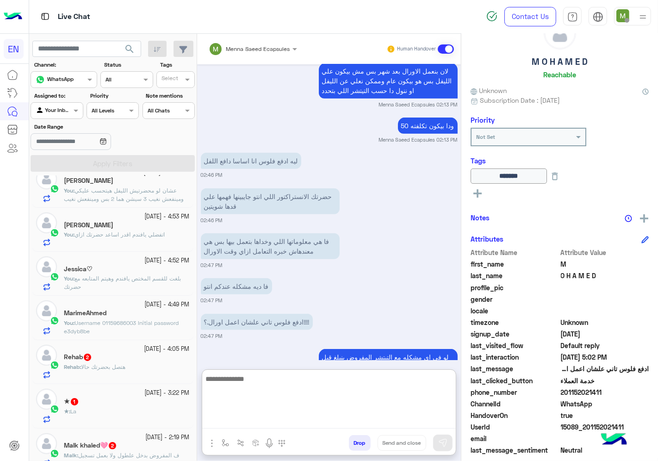
click at [406, 421] on textarea at bounding box center [329, 401] width 254 height 56
type textarea "**********"
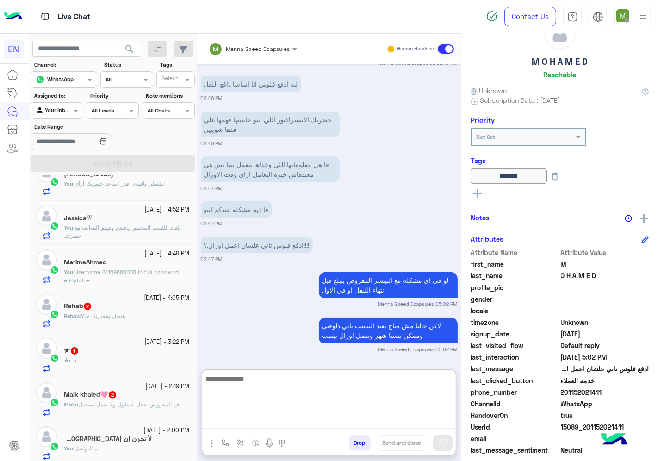
scroll to position [154, 0]
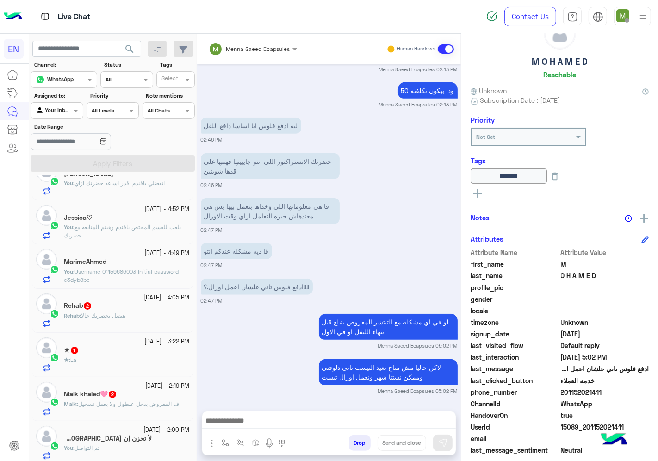
click at [125, 306] on div "Rehab 2" at bounding box center [127, 307] width 126 height 10
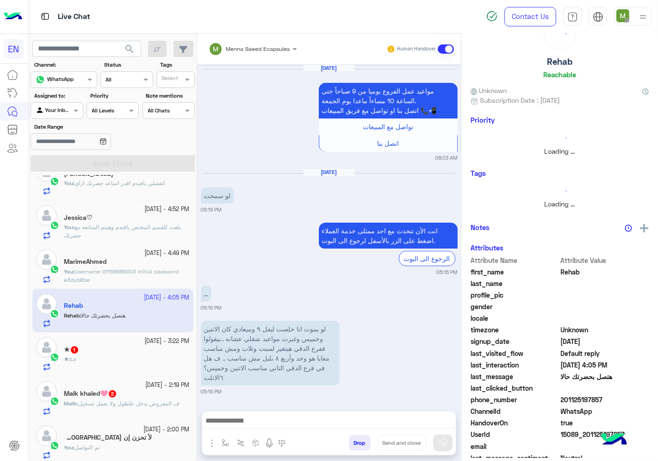
scroll to position [692, 0]
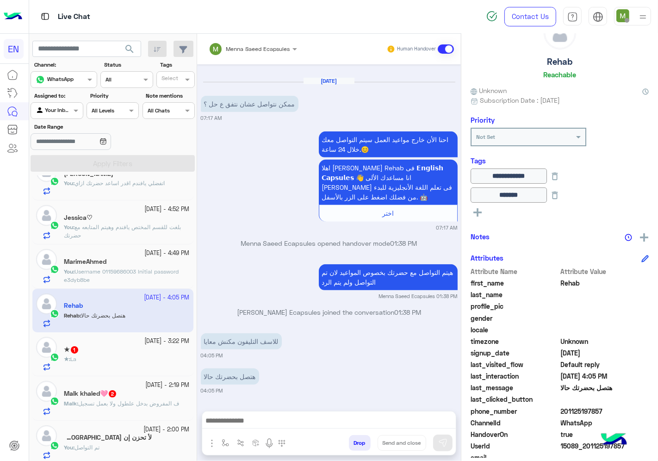
drag, startPoint x: 605, startPoint y: 405, endPoint x: 563, endPoint y: 413, distance: 43.2
click at [563, 413] on span "201125197857" at bounding box center [605, 411] width 88 height 10
copy span "01125197857"
click at [373, 410] on div "[PERSON_NAME] Ecapsules Human Handover [DATE] مواعيد عمل الفروع يوميا من 9 صباح…" at bounding box center [329, 249] width 264 height 431
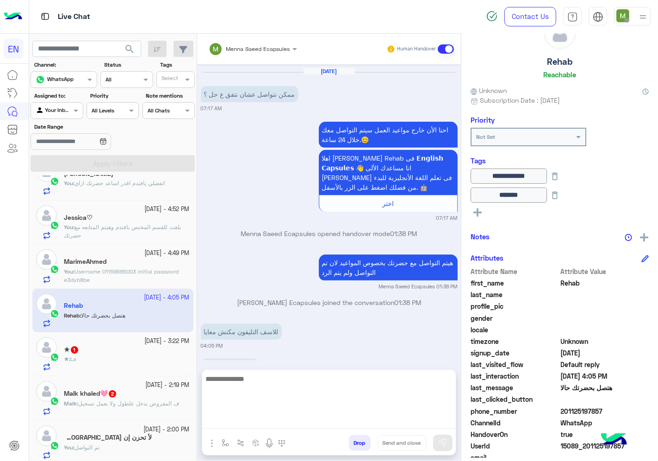
click at [371, 419] on textarea at bounding box center [329, 401] width 254 height 56
type textarea "**********"
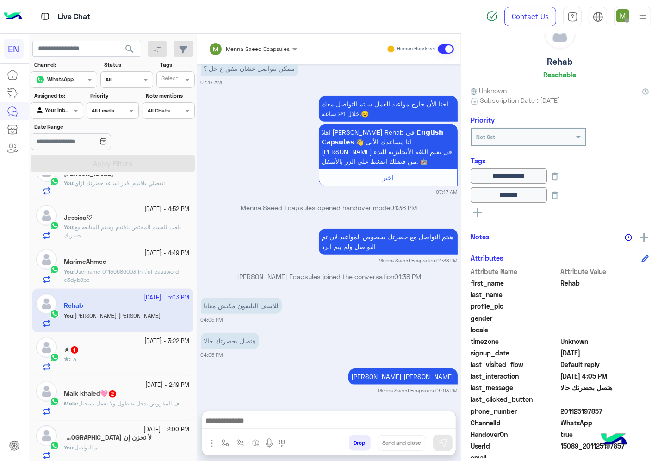
click at [95, 357] on div "★ : La" at bounding box center [127, 363] width 126 height 16
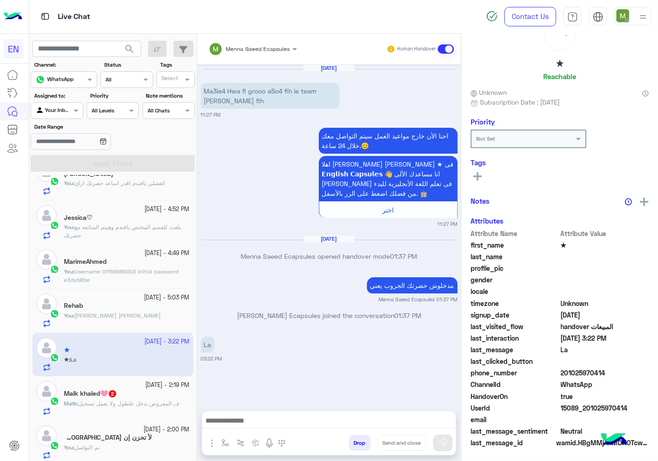
scroll to position [36, 0]
drag, startPoint x: 590, startPoint y: 372, endPoint x: 563, endPoint y: 372, distance: 26.4
click at [563, 372] on span "201025970414" at bounding box center [605, 373] width 88 height 10
copy span "01025970414"
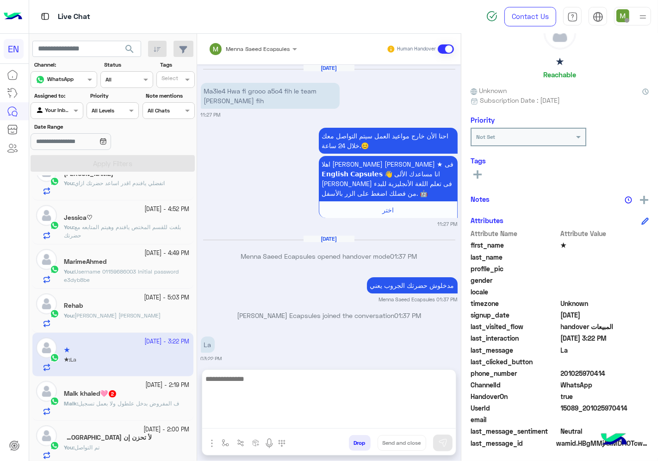
click at [390, 422] on textarea at bounding box center [329, 401] width 254 height 56
type textarea "**********"
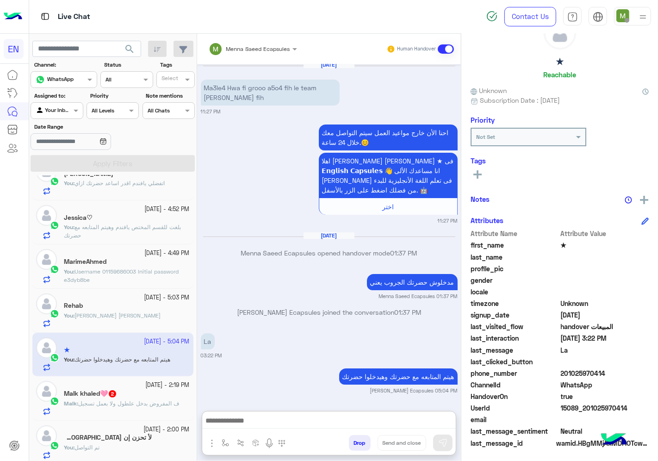
click at [142, 395] on div "[PERSON_NAME]🩷 2" at bounding box center [127, 395] width 126 height 10
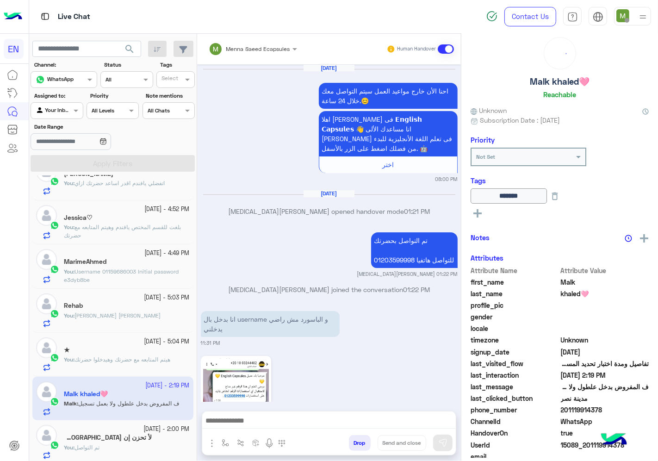
scroll to position [854, 0]
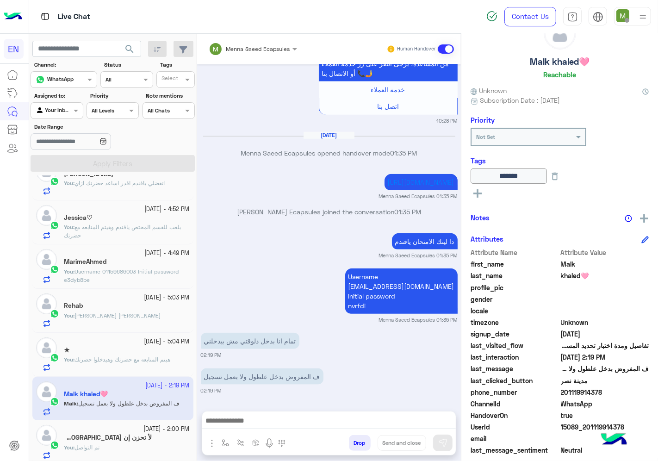
drag, startPoint x: 607, startPoint y: 389, endPoint x: 562, endPoint y: 395, distance: 44.8
click at [562, 395] on span "201119914378" at bounding box center [605, 392] width 88 height 10
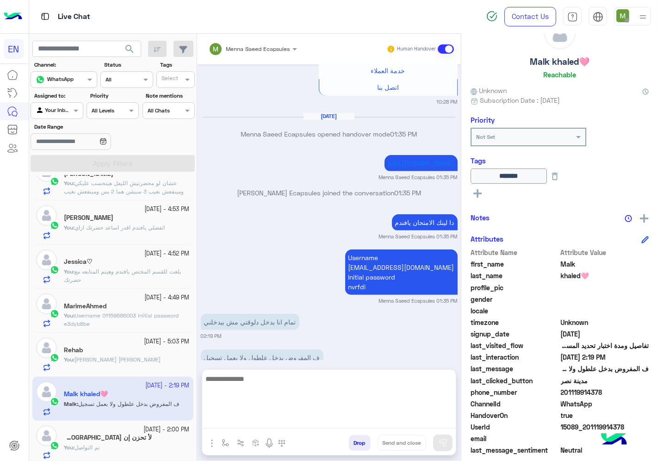
drag, startPoint x: 403, startPoint y: 412, endPoint x: 351, endPoint y: 415, distance: 52.4
paste textarea "**********"
type textarea "**********"
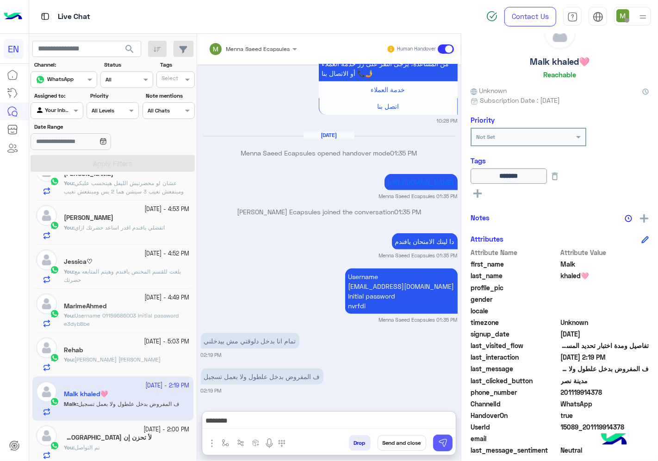
click at [442, 440] on img at bounding box center [442, 442] width 9 height 9
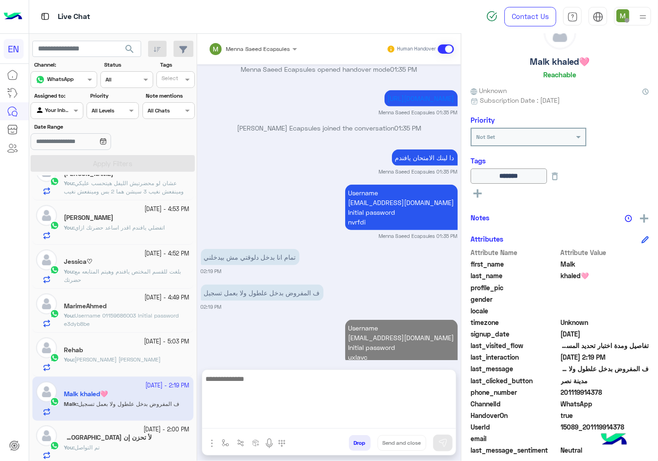
click at [401, 424] on textarea at bounding box center [329, 401] width 254 height 56
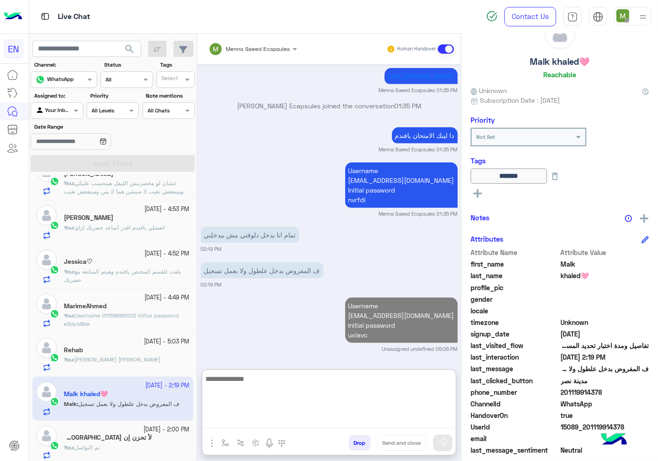
scroll to position [959, 0]
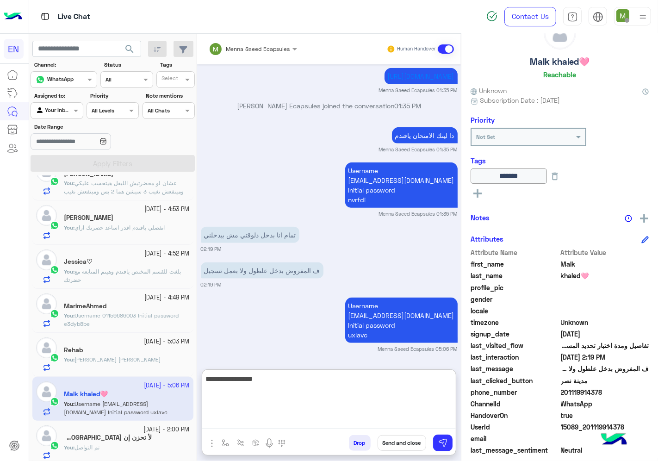
type textarea "**********"
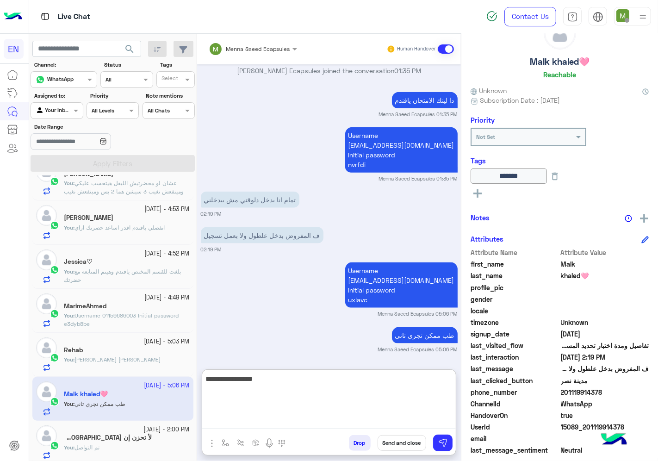
type textarea "**********"
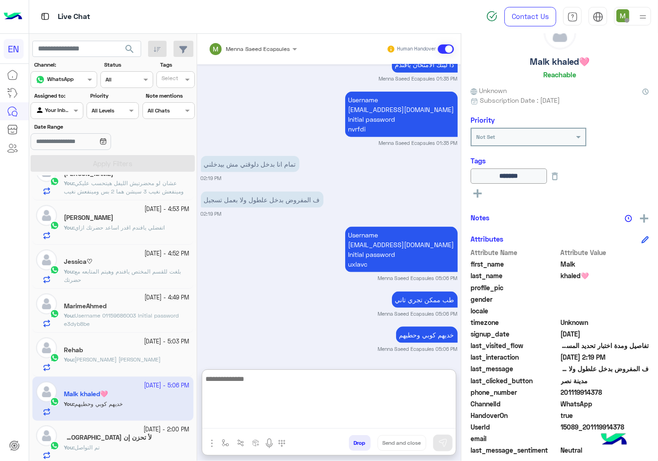
scroll to position [0, 0]
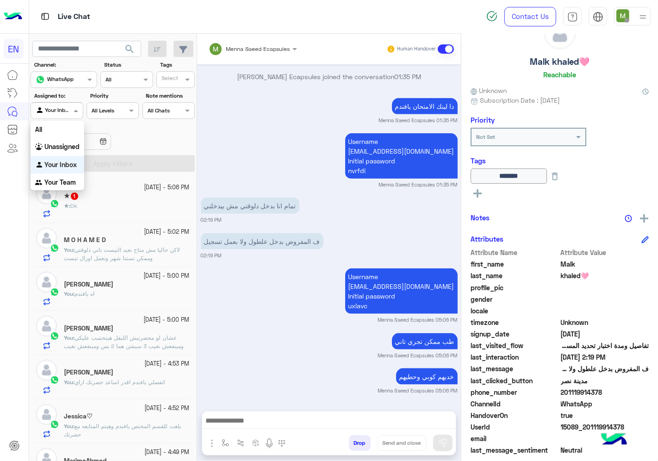
click at [57, 111] on input "text" at bounding box center [46, 109] width 21 height 8
click at [59, 142] on b "Unassigned" at bounding box center [61, 146] width 35 height 8
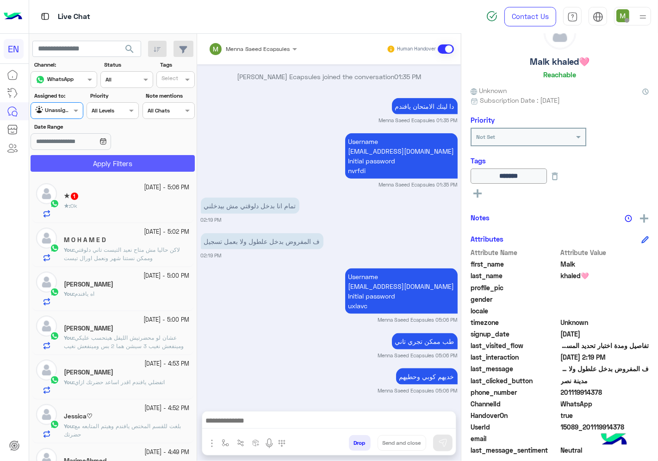
click at [91, 168] on button "Apply Filters" at bounding box center [113, 163] width 164 height 17
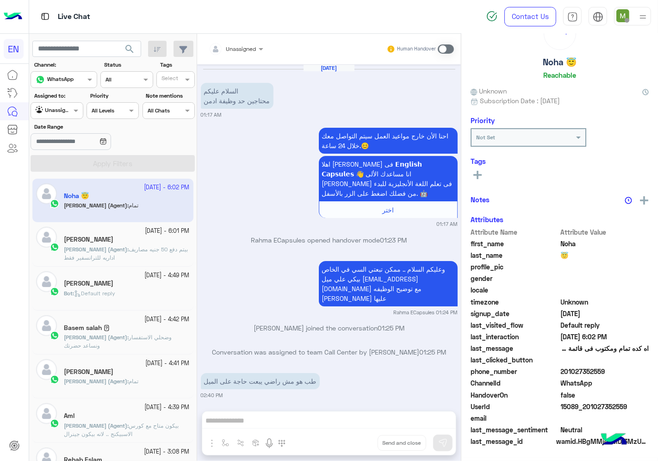
scroll to position [526, 0]
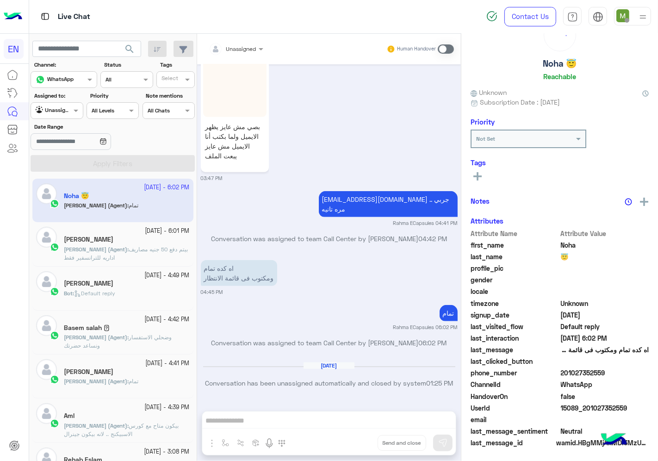
click at [65, 115] on div "Unassigned" at bounding box center [53, 110] width 35 height 9
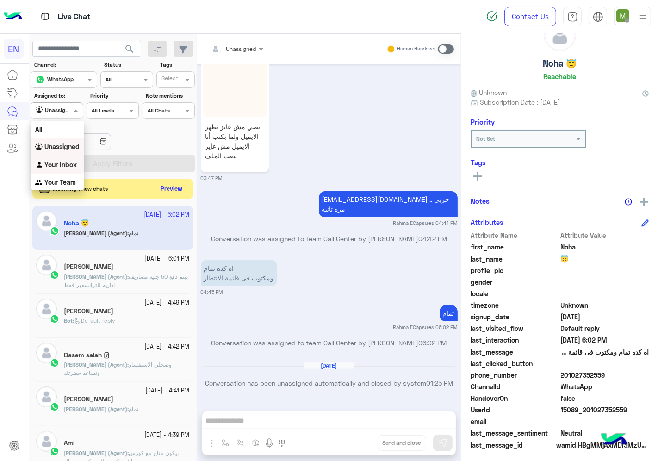
drag, startPoint x: 64, startPoint y: 162, endPoint x: 100, endPoint y: 178, distance: 39.8
click at [65, 162] on b "Your Inbox" at bounding box center [60, 165] width 32 height 8
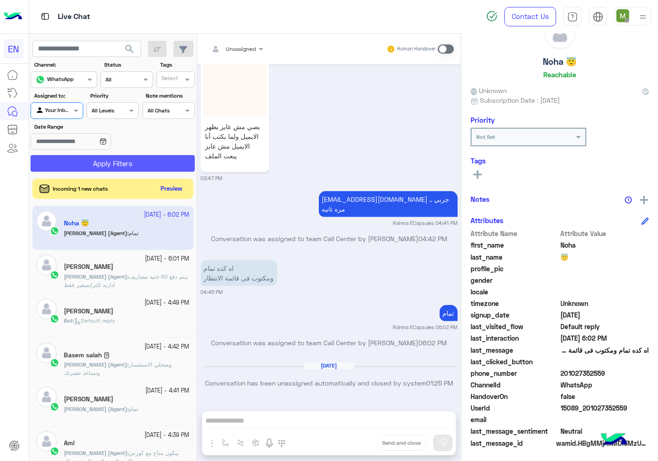
click at [131, 170] on button "Apply Filters" at bounding box center [113, 163] width 164 height 17
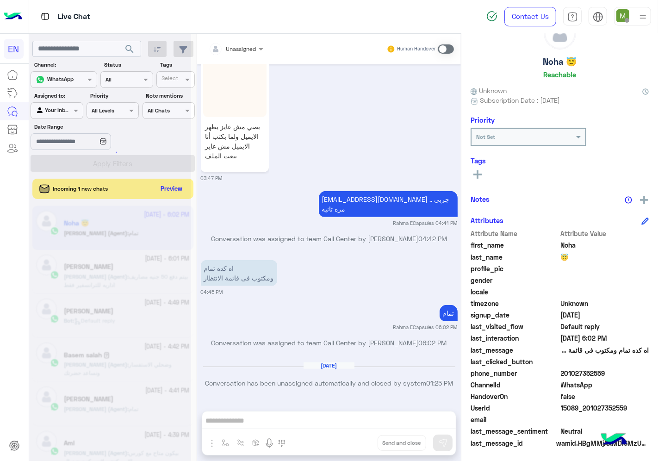
click at [173, 187] on div at bounding box center [110, 234] width 162 height 461
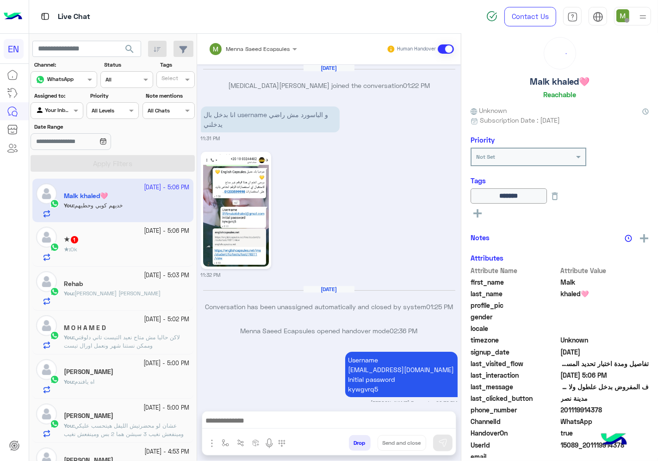
scroll to position [785, 0]
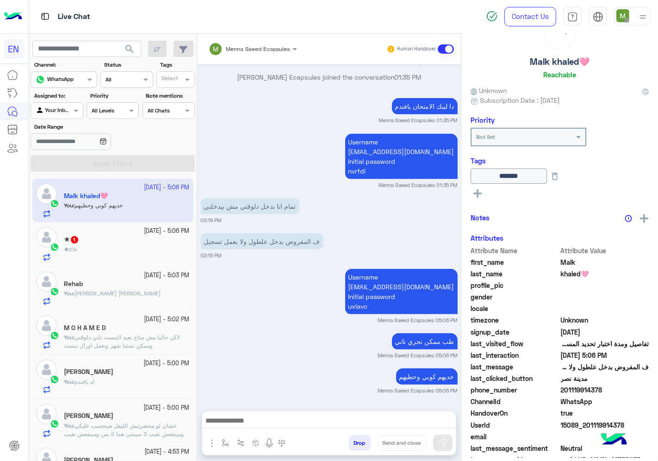
click at [113, 251] on div "★ : Ok" at bounding box center [127, 253] width 126 height 16
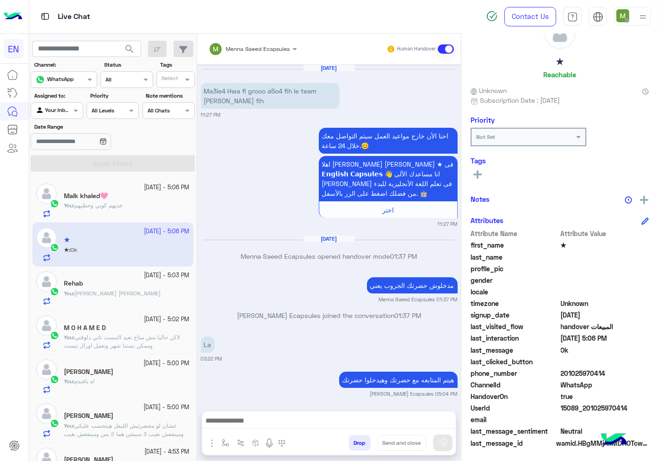
scroll to position [38, 0]
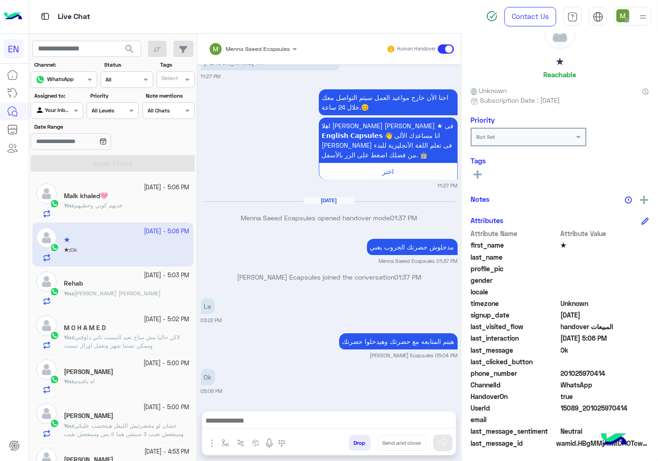
click at [476, 173] on rect at bounding box center [477, 174] width 8 height 2
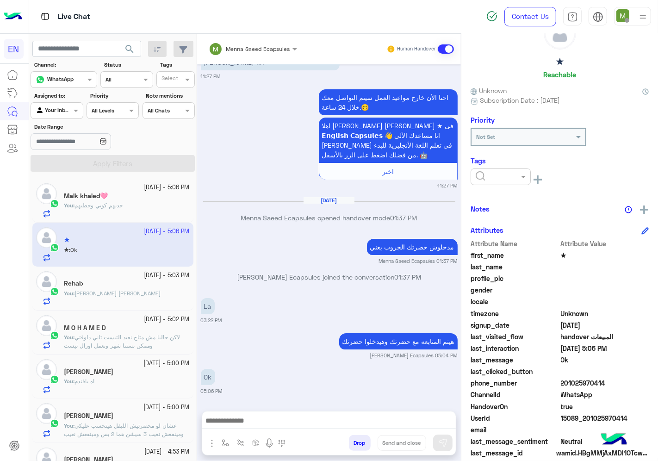
click at [489, 174] on input "text" at bounding box center [490, 176] width 28 height 8
click at [487, 195] on span "Solved" at bounding box center [485, 199] width 21 height 8
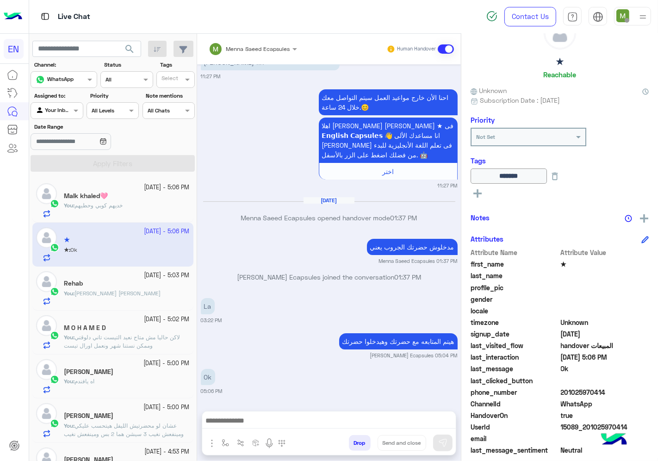
click at [62, 108] on div at bounding box center [56, 109] width 51 height 9
click at [68, 183] on b "Your Team" at bounding box center [59, 182] width 31 height 8
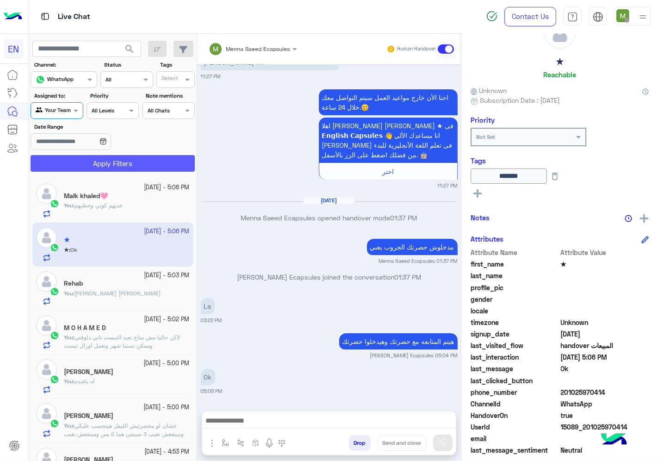
click at [105, 164] on button "Apply Filters" at bounding box center [113, 163] width 164 height 17
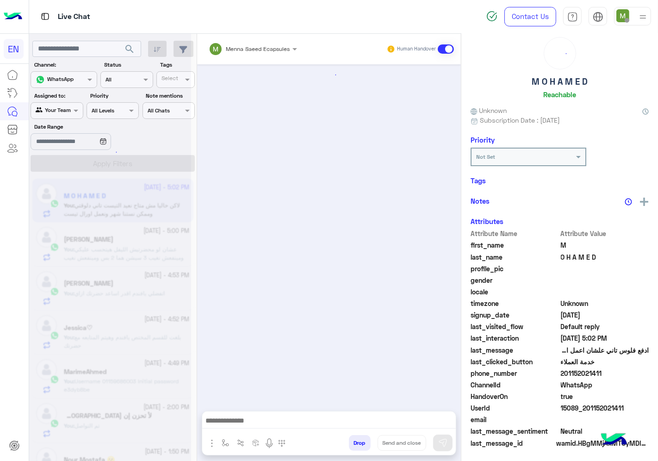
scroll to position [480, 0]
